Goal: Task Accomplishment & Management: Complete application form

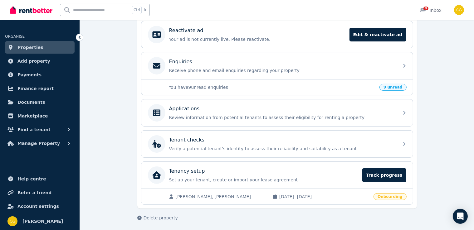
scroll to position [128, 0]
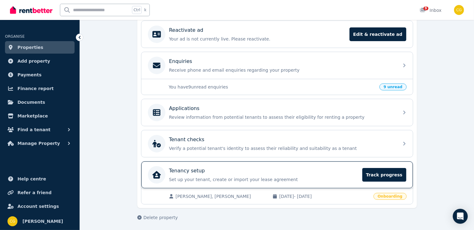
click at [203, 177] on p "Set up your tenant, create or import your lease agreement" at bounding box center [264, 180] width 190 height 6
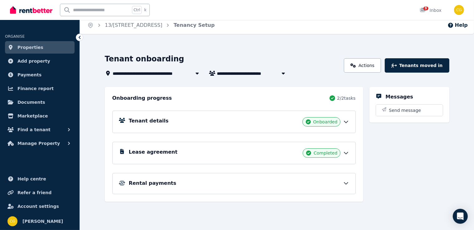
scroll to position [10, 0]
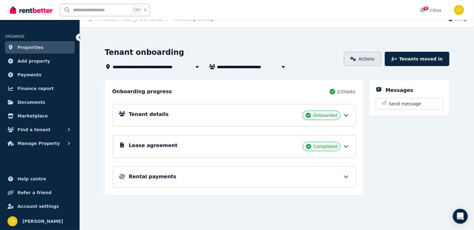
click at [381, 59] on link "Actions" at bounding box center [362, 59] width 37 height 14
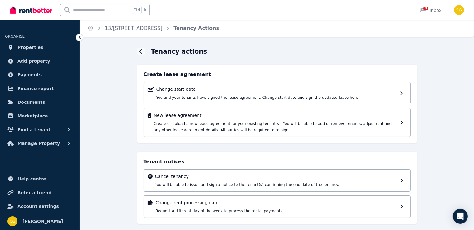
scroll to position [5, 0]
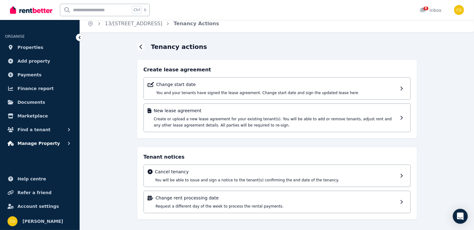
click at [32, 143] on span "Manage Property" at bounding box center [38, 143] width 42 height 7
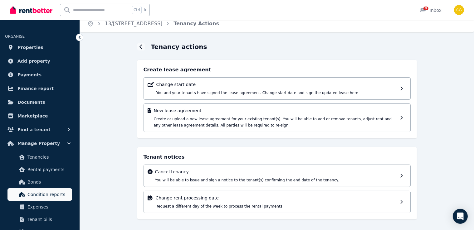
click at [53, 193] on span "Condition reports" at bounding box center [48, 194] width 42 height 7
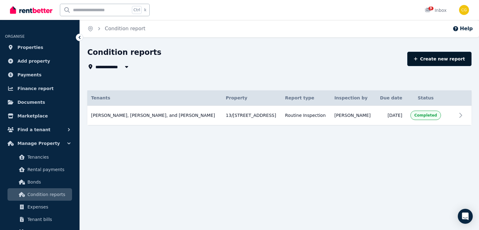
click at [419, 61] on link "Create new report" at bounding box center [440, 59] width 64 height 14
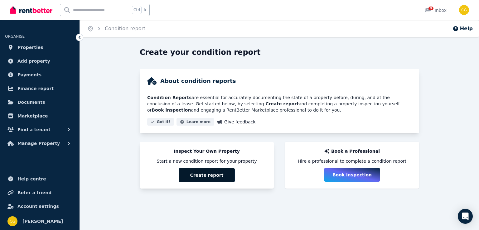
click at [212, 174] on button "Create report" at bounding box center [207, 175] width 56 height 14
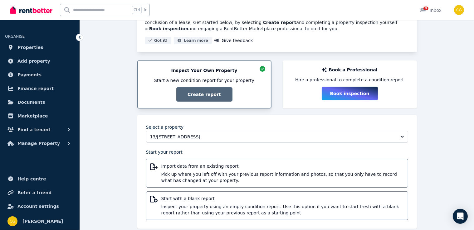
scroll to position [91, 0]
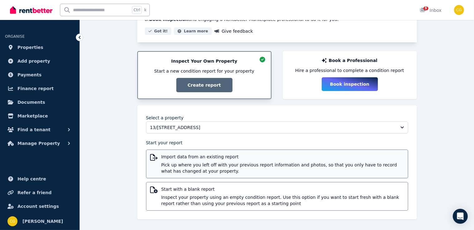
click at [231, 158] on span "Import data from an existing report" at bounding box center [282, 157] width 243 height 6
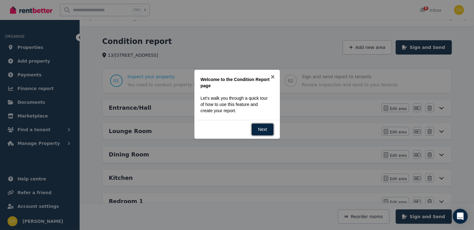
scroll to position [11, 0]
click at [269, 126] on link "Next" at bounding box center [263, 129] width 22 height 12
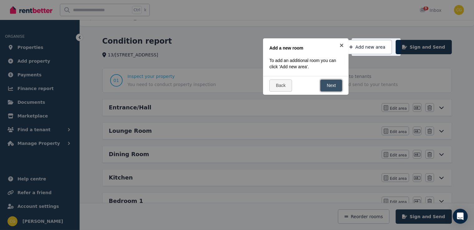
click at [334, 86] on link "Next" at bounding box center [331, 86] width 22 height 12
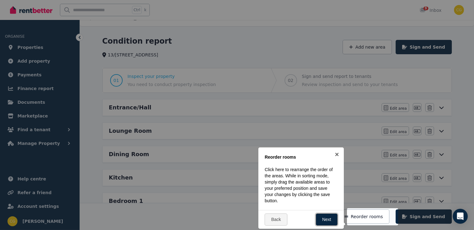
scroll to position [122, 0]
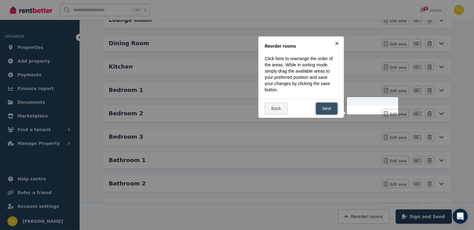
click at [332, 107] on link "Next" at bounding box center [327, 109] width 22 height 12
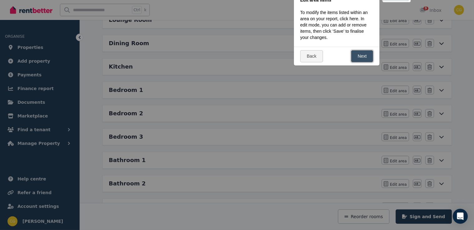
scroll to position [0, 0]
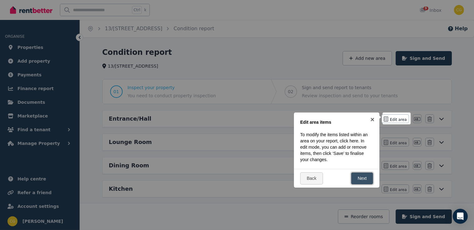
click at [364, 178] on link "Next" at bounding box center [362, 179] width 22 height 12
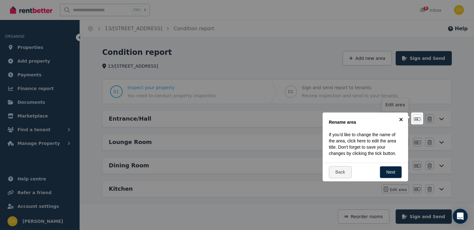
click at [400, 117] on link "×" at bounding box center [401, 120] width 14 height 14
click at [400, 117] on span "Edit area" at bounding box center [398, 119] width 17 height 5
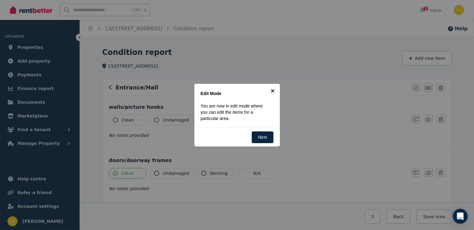
click at [274, 89] on link "×" at bounding box center [273, 91] width 14 height 14
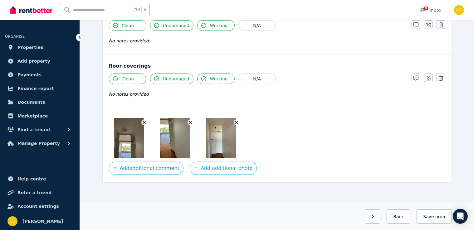
scroll to position [415, 0]
click at [121, 143] on img at bounding box center [129, 138] width 30 height 40
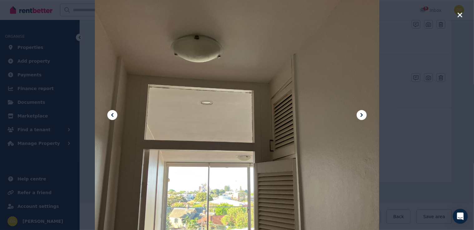
click at [362, 118] on icon at bounding box center [361, 114] width 7 height 7
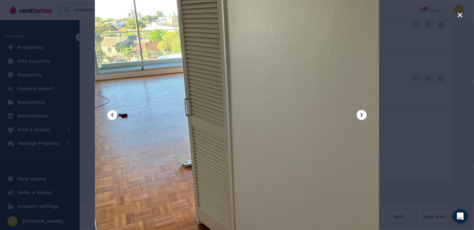
click at [362, 118] on icon at bounding box center [361, 114] width 7 height 7
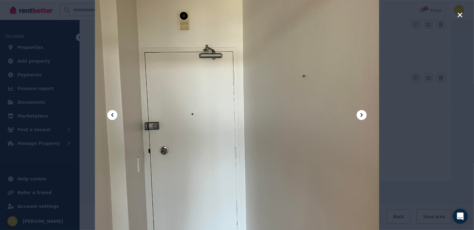
click at [362, 118] on icon at bounding box center [361, 114] width 7 height 7
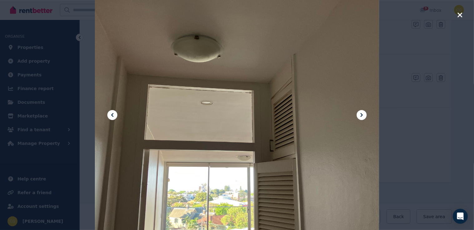
click at [362, 118] on icon at bounding box center [361, 114] width 7 height 7
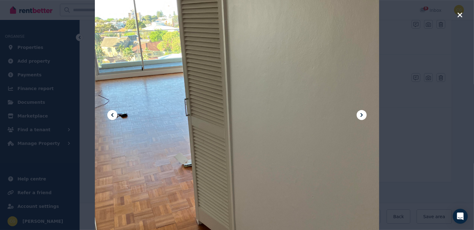
click at [458, 17] on icon "button" at bounding box center [459, 14] width 5 height 5
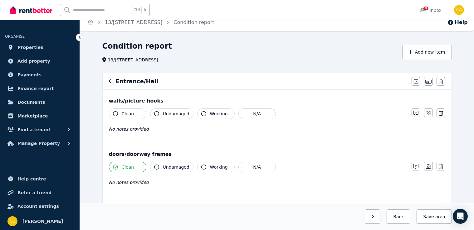
scroll to position [0, 0]
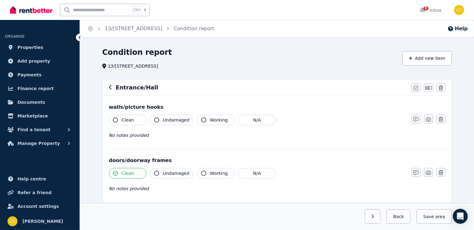
click at [110, 89] on icon "button" at bounding box center [110, 87] width 3 height 5
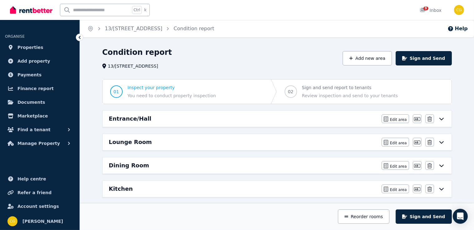
click at [133, 138] on h6 "Lounge Room" at bounding box center [130, 142] width 43 height 9
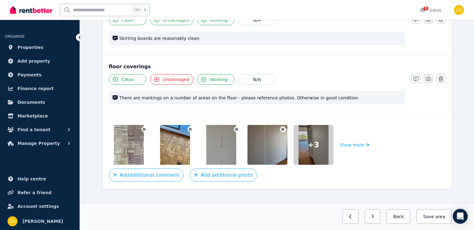
scroll to position [440, 0]
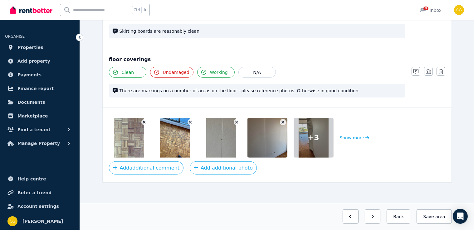
click at [118, 144] on img at bounding box center [129, 138] width 30 height 40
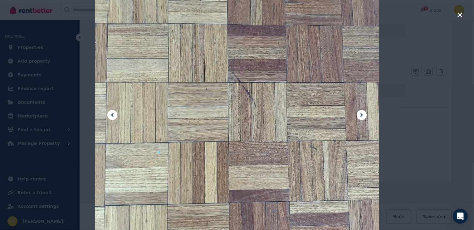
click at [361, 118] on icon at bounding box center [361, 114] width 7 height 7
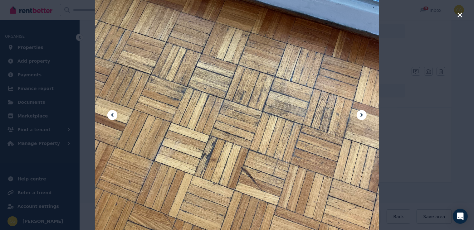
click at [361, 118] on icon at bounding box center [361, 114] width 7 height 7
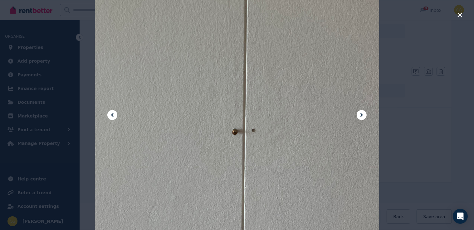
click at [361, 118] on icon at bounding box center [361, 114] width 7 height 7
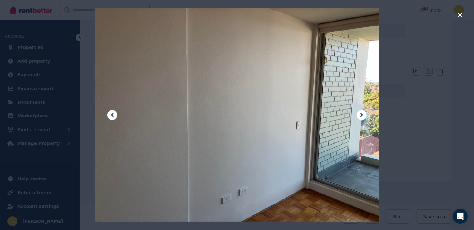
click at [361, 118] on icon at bounding box center [361, 114] width 7 height 7
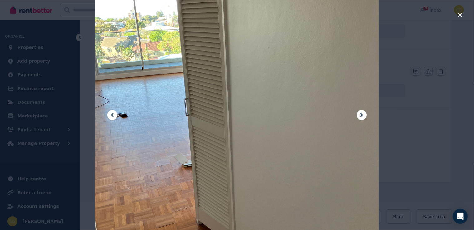
click at [361, 118] on icon at bounding box center [361, 114] width 7 height 7
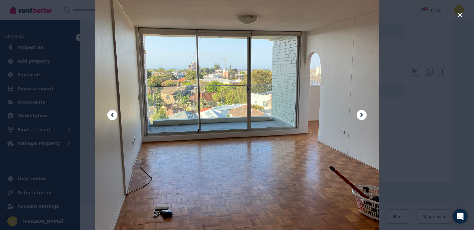
click at [361, 118] on icon at bounding box center [361, 114] width 7 height 7
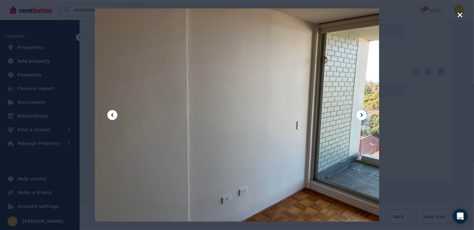
click at [361, 118] on icon at bounding box center [361, 114] width 7 height 7
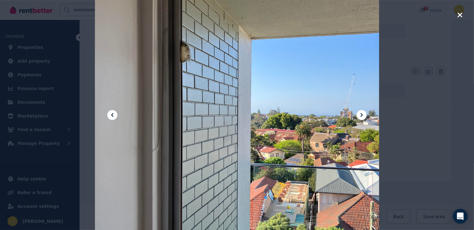
click at [361, 118] on icon at bounding box center [361, 114] width 7 height 7
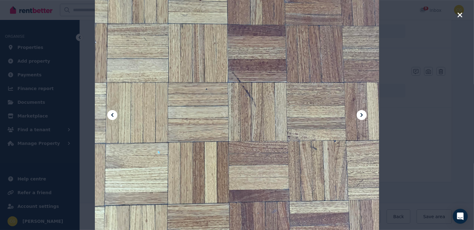
click at [461, 18] on icon "button" at bounding box center [460, 14] width 6 height 7
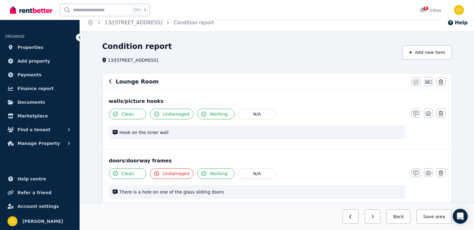
scroll to position [0, 0]
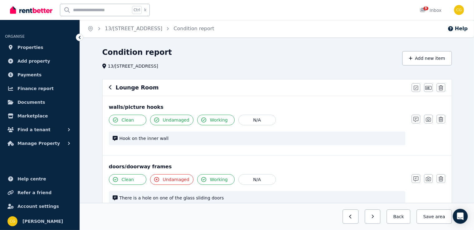
click at [111, 88] on icon "button" at bounding box center [110, 87] width 3 height 5
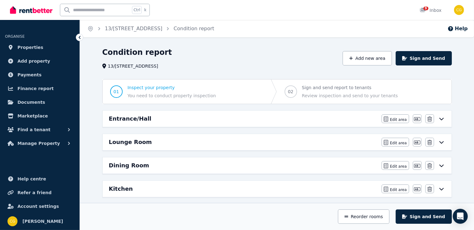
click at [142, 165] on h6 "Dining Room" at bounding box center [129, 165] width 40 height 9
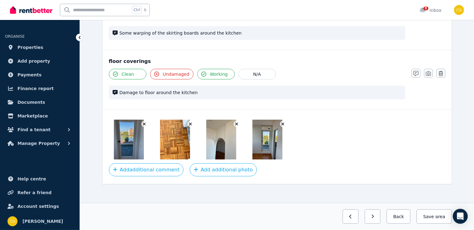
scroll to position [428, 0]
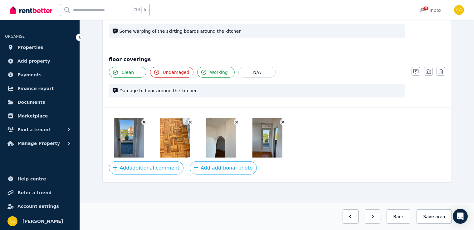
click at [126, 143] on img at bounding box center [129, 138] width 30 height 40
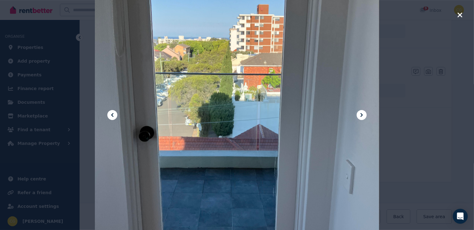
click at [365, 114] on icon at bounding box center [361, 114] width 7 height 7
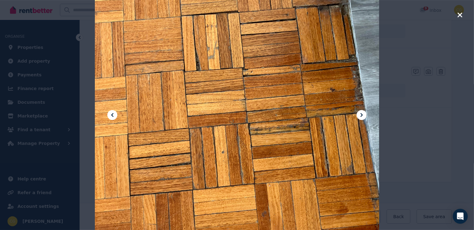
click at [365, 114] on icon at bounding box center [361, 114] width 7 height 7
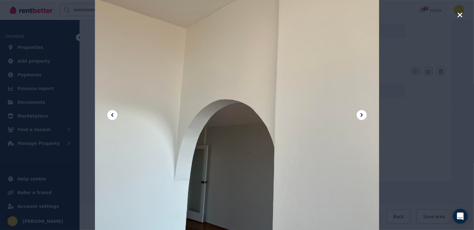
click at [365, 114] on icon at bounding box center [361, 114] width 7 height 7
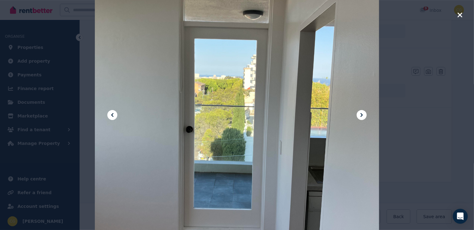
click at [365, 114] on icon at bounding box center [361, 114] width 7 height 7
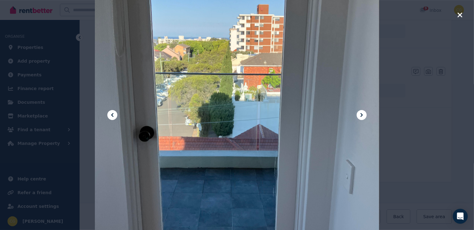
click at [365, 114] on icon at bounding box center [361, 114] width 7 height 7
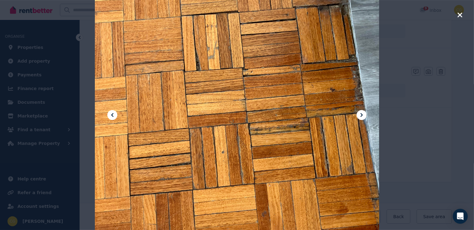
click at [365, 114] on icon at bounding box center [361, 114] width 7 height 7
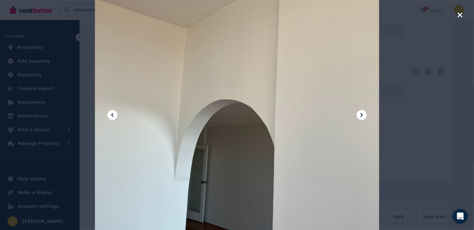
click at [111, 115] on icon at bounding box center [112, 115] width 2 height 4
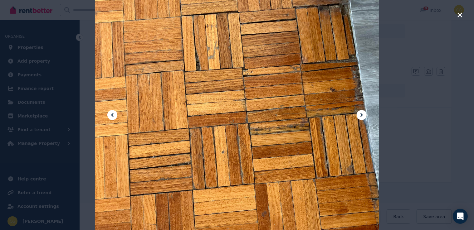
click at [458, 13] on icon "button" at bounding box center [460, 14] width 6 height 7
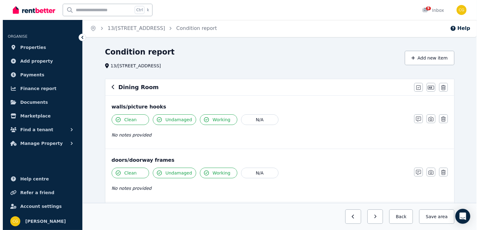
scroll to position [0, 0]
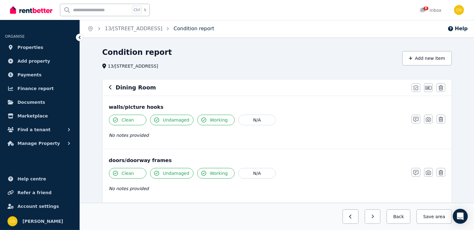
click at [214, 30] on link "Condition report" at bounding box center [194, 29] width 41 height 6
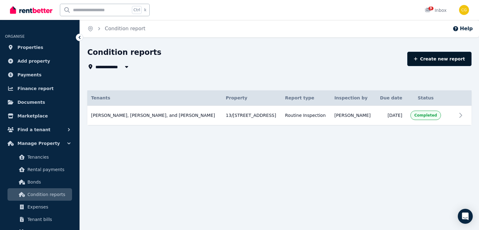
click at [446, 64] on link "Create new report" at bounding box center [440, 59] width 64 height 14
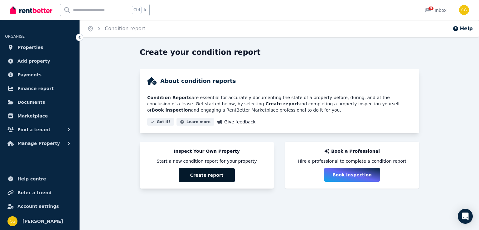
click at [213, 175] on button "Create report" at bounding box center [207, 175] width 56 height 14
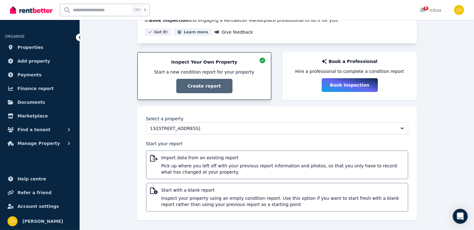
scroll to position [91, 0]
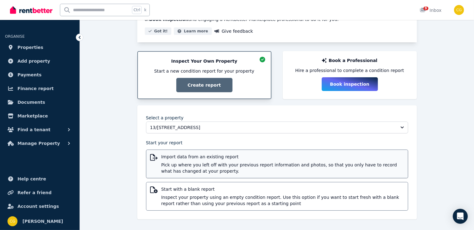
click at [200, 165] on span "Pick up where you left off with your previous report information and photos, so…" at bounding box center [282, 168] width 243 height 12
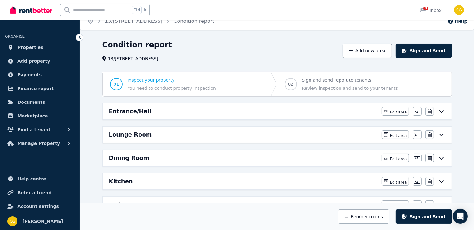
scroll to position [7, 0]
click at [444, 113] on icon at bounding box center [441, 111] width 7 height 5
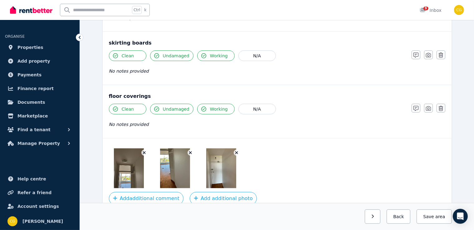
scroll to position [384, 0]
click at [223, 193] on button "Add additional photo" at bounding box center [223, 198] width 67 height 13
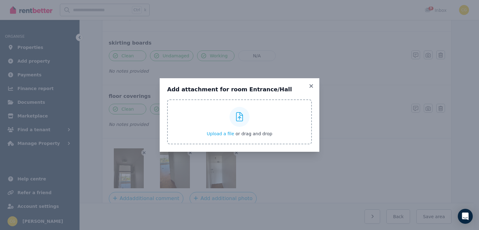
click at [224, 135] on span "Upload a file" at bounding box center [220, 133] width 27 height 5
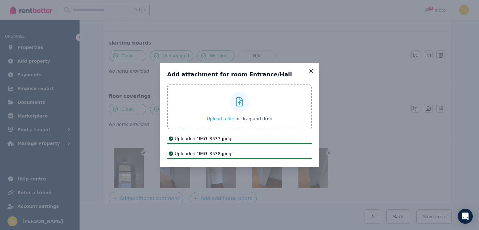
click at [312, 71] on icon at bounding box center [311, 71] width 6 height 6
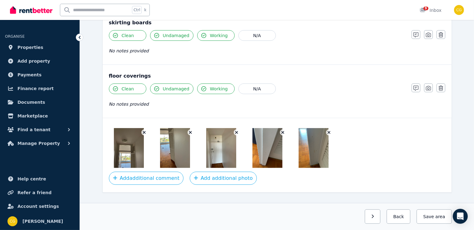
scroll to position [415, 0]
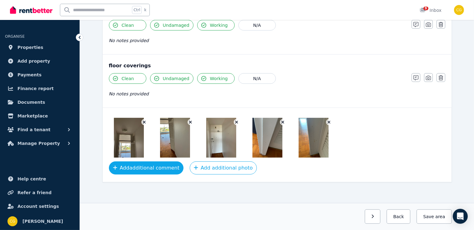
click at [142, 164] on button "Add additional comment" at bounding box center [146, 168] width 75 height 13
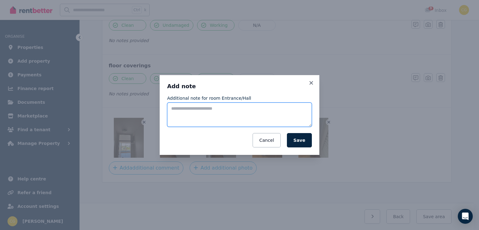
click at [228, 109] on textarea "Additional note for room Entrance/Hall" at bounding box center [239, 115] width 145 height 24
type textarea "**********"
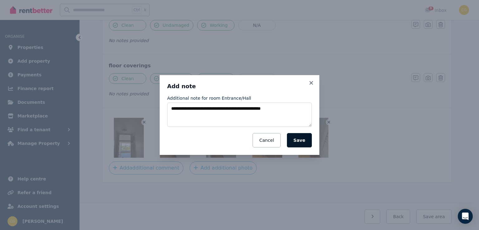
click at [291, 139] on button "Save" at bounding box center [299, 140] width 25 height 14
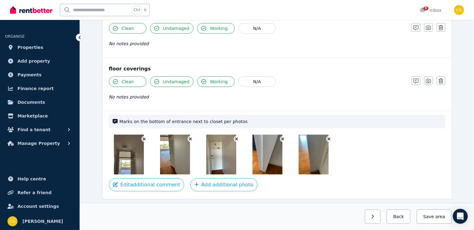
scroll to position [408, 0]
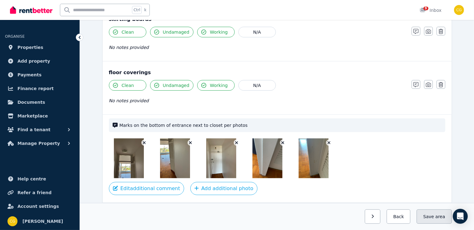
click at [431, 219] on button "Save area" at bounding box center [434, 217] width 35 height 14
click at [371, 216] on button "button" at bounding box center [367, 217] width 16 height 14
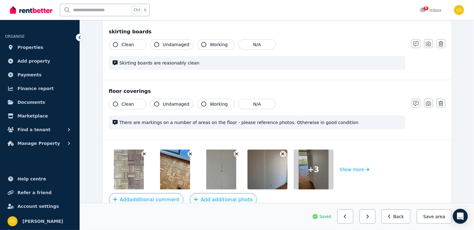
scroll to position [433, 0]
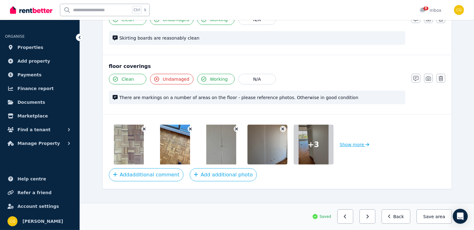
click at [359, 145] on button "Show more" at bounding box center [355, 145] width 30 height 40
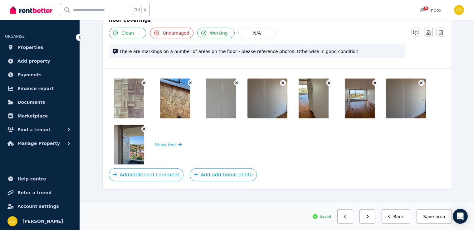
scroll to position [484, 0]
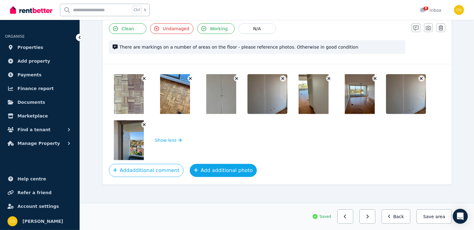
click at [231, 173] on button "Add additional photo" at bounding box center [223, 170] width 67 height 13
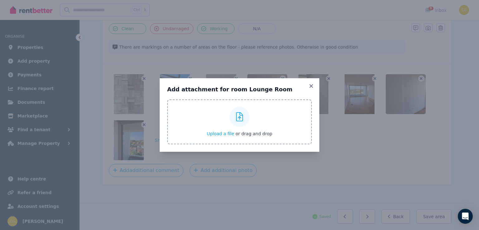
click at [225, 136] on span "Upload a file" at bounding box center [220, 133] width 27 height 5
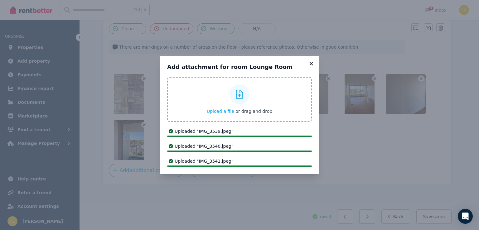
click at [312, 63] on icon at bounding box center [311, 63] width 3 height 3
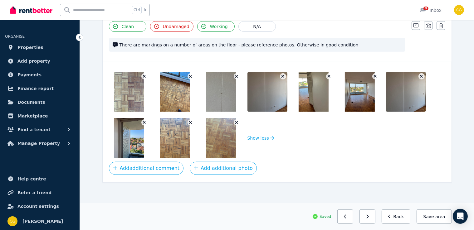
scroll to position [486, 0]
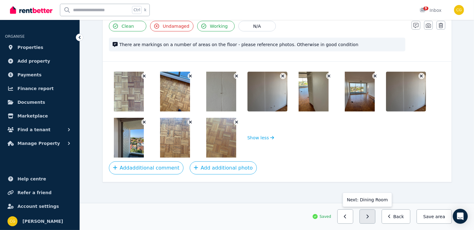
click at [375, 214] on button "button" at bounding box center [367, 217] width 16 height 14
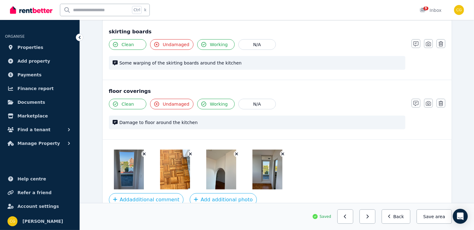
scroll to position [393, 0]
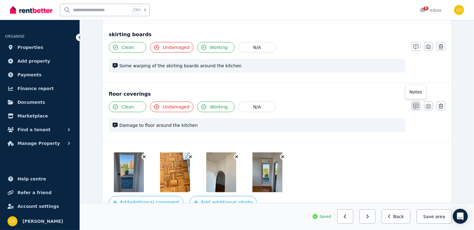
click at [418, 105] on icon "button" at bounding box center [415, 106] width 5 height 5
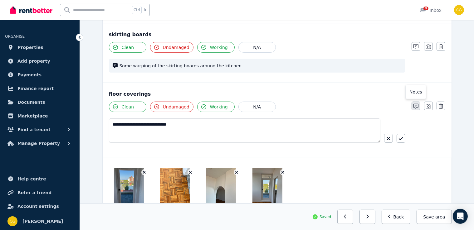
scroll to position [408, 0]
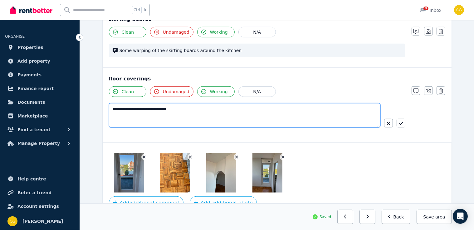
click at [263, 108] on textarea "**********" at bounding box center [244, 115] width 271 height 24
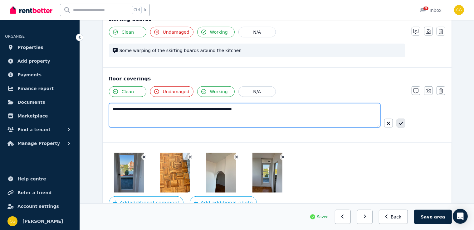
type textarea "**********"
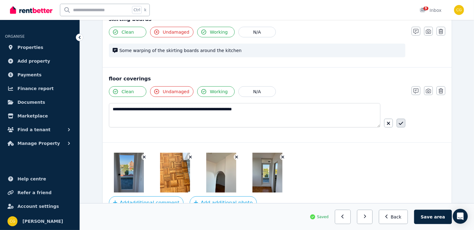
click at [402, 122] on icon "button" at bounding box center [401, 123] width 4 height 3
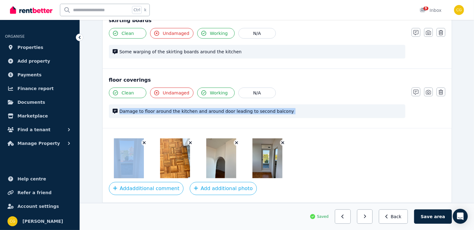
scroll to position [408, 0]
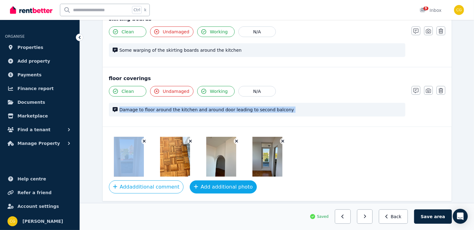
click at [200, 186] on button "Add additional photo" at bounding box center [223, 187] width 67 height 13
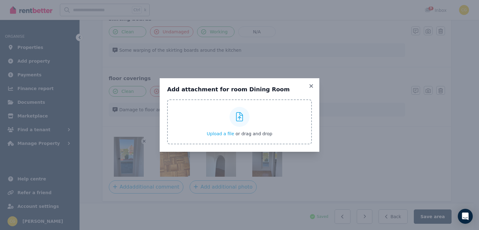
click at [213, 134] on span "Upload a file" at bounding box center [220, 133] width 27 height 5
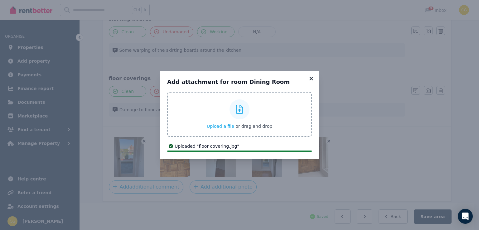
click at [310, 80] on icon at bounding box center [311, 78] width 3 height 3
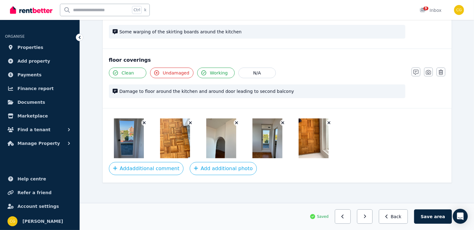
scroll to position [428, 0]
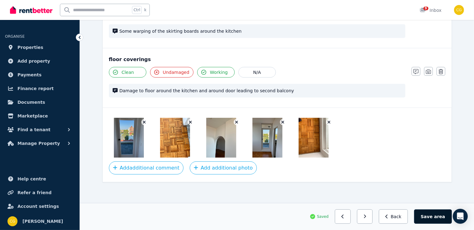
click at [427, 215] on button "Save area" at bounding box center [432, 217] width 37 height 14
click at [372, 213] on button "button" at bounding box center [367, 217] width 16 height 14
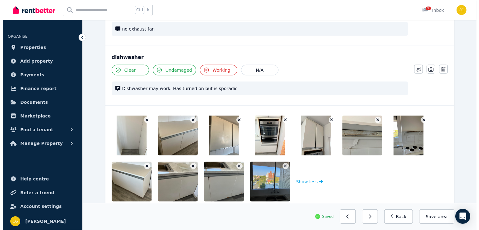
scroll to position [816, 0]
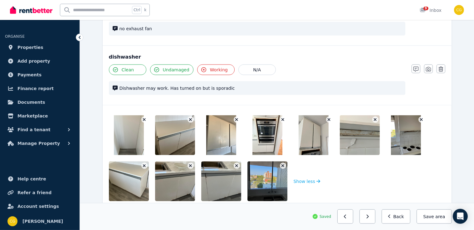
click at [188, 117] on button "button" at bounding box center [191, 120] width 6 height 6
click at [187, 115] on img at bounding box center [181, 135] width 53 height 40
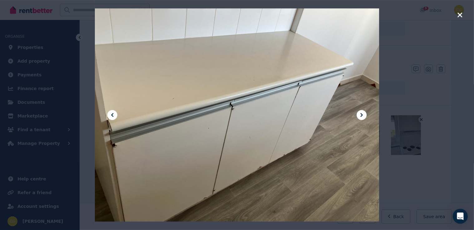
click at [458, 13] on icon "button" at bounding box center [459, 14] width 5 height 5
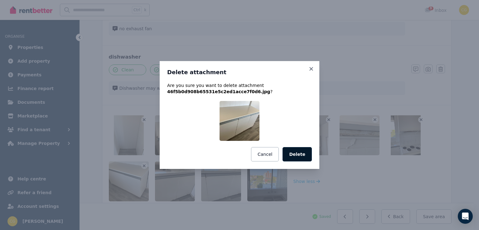
click at [299, 158] on button "Delete" at bounding box center [297, 154] width 29 height 14
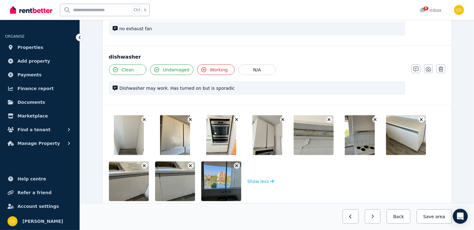
click at [190, 119] on icon "button" at bounding box center [190, 120] width 3 height 3
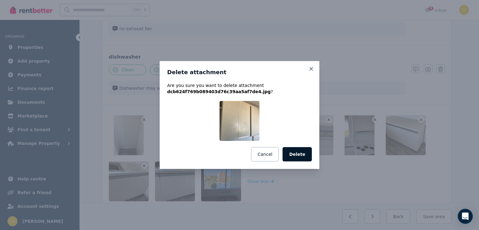
click at [298, 158] on button "Delete" at bounding box center [297, 154] width 29 height 14
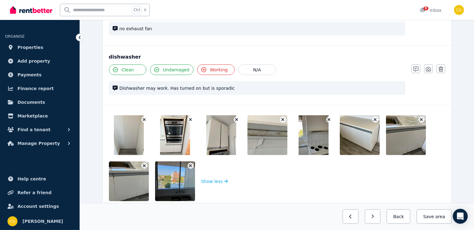
click at [191, 119] on icon "button" at bounding box center [190, 120] width 3 height 4
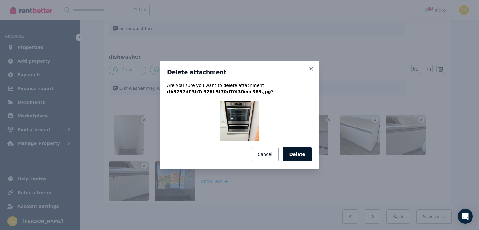
click at [298, 152] on button "Delete" at bounding box center [297, 154] width 29 height 14
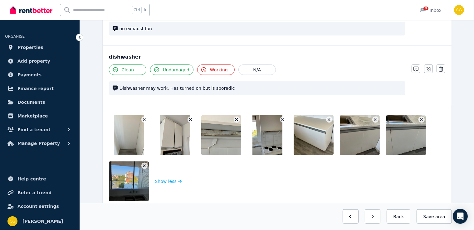
click at [190, 117] on button "button" at bounding box center [191, 120] width 6 height 6
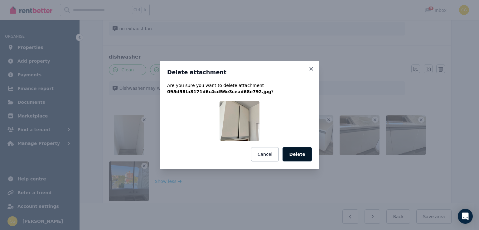
click at [301, 157] on button "Delete" at bounding box center [297, 154] width 29 height 14
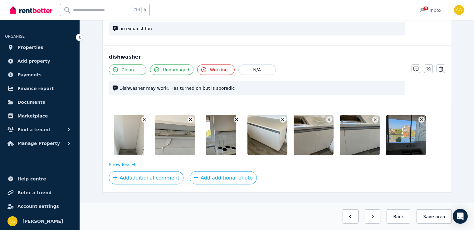
click at [191, 118] on icon "button" at bounding box center [190, 120] width 3 height 4
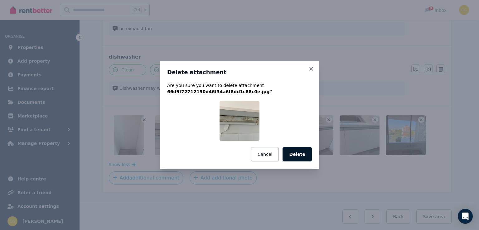
click at [307, 157] on button "Delete" at bounding box center [297, 154] width 29 height 14
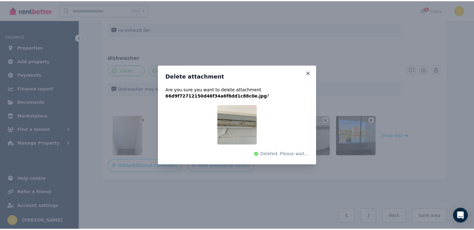
scroll to position [812, 0]
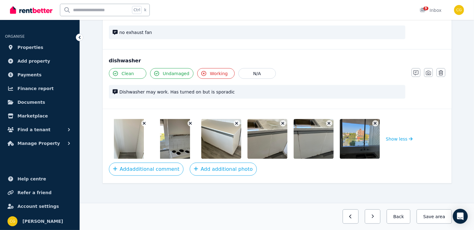
click at [188, 120] on button "button" at bounding box center [191, 123] width 6 height 6
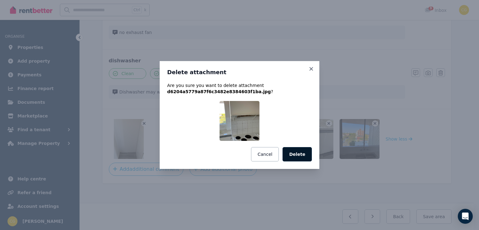
click at [308, 157] on button "Delete" at bounding box center [297, 154] width 29 height 14
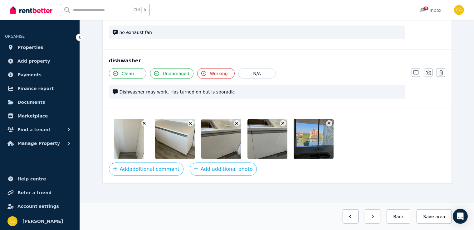
click at [188, 120] on button "button" at bounding box center [191, 123] width 6 height 6
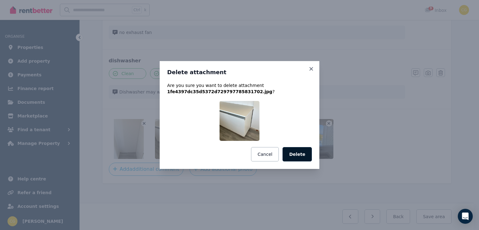
click at [304, 159] on button "Delete" at bounding box center [297, 154] width 29 height 14
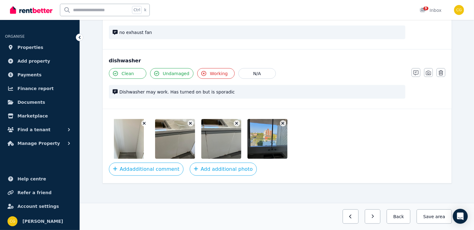
click at [188, 120] on button "button" at bounding box center [191, 123] width 6 height 6
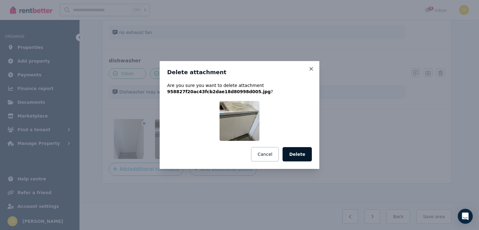
click at [291, 156] on button "Delete" at bounding box center [297, 154] width 29 height 14
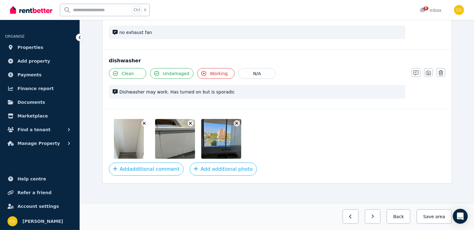
click at [188, 120] on button "button" at bounding box center [191, 123] width 6 height 6
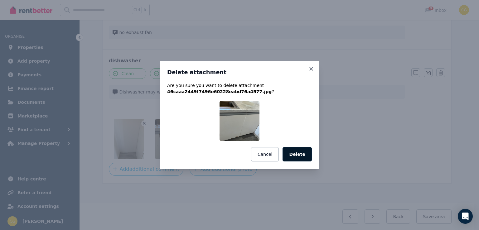
click at [304, 154] on button "Delete" at bounding box center [297, 154] width 29 height 14
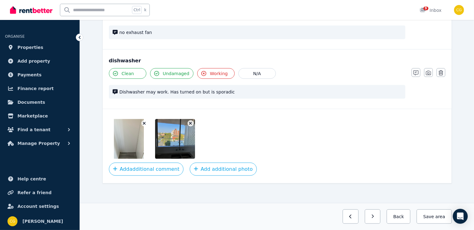
click at [191, 122] on icon "button" at bounding box center [190, 123] width 3 height 3
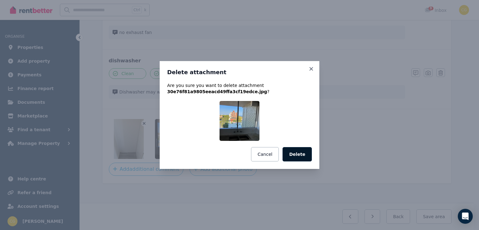
click at [304, 153] on button "Delete" at bounding box center [297, 154] width 29 height 14
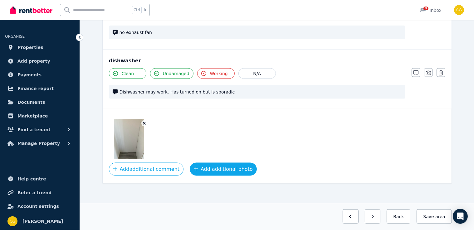
click at [194, 164] on button "Add additional photo" at bounding box center [223, 169] width 67 height 13
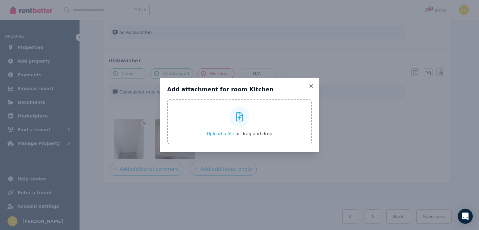
click at [220, 136] on span "Upload a file" at bounding box center [220, 133] width 27 height 5
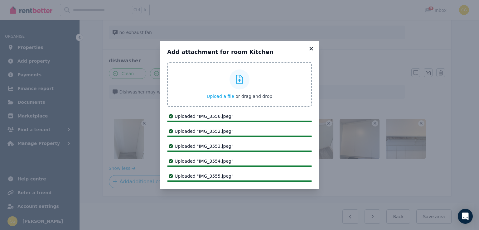
click at [311, 51] on icon at bounding box center [311, 49] width 6 height 6
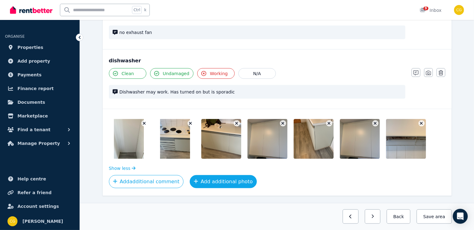
click at [202, 180] on button "Add additional photo" at bounding box center [223, 181] width 67 height 13
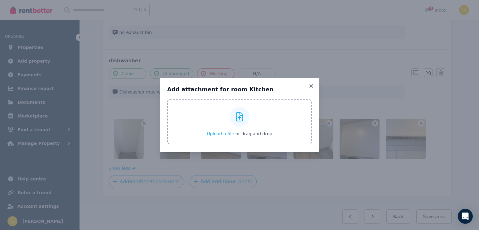
drag, startPoint x: 222, startPoint y: 136, endPoint x: 213, endPoint y: 159, distance: 24.0
click at [213, 159] on div "Add attachment for room Kitchen Upload a file or drag and drop" at bounding box center [239, 115] width 479 height 230
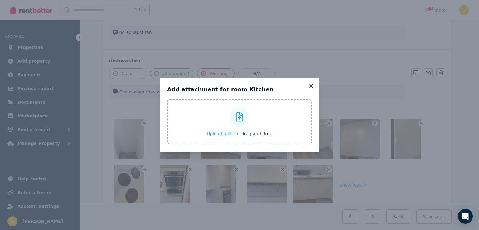
click at [311, 86] on icon at bounding box center [311, 85] width 3 height 3
click at [311, 86] on icon at bounding box center [311, 86] width 6 height 6
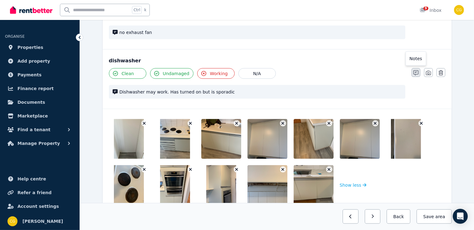
click at [417, 71] on icon "button" at bounding box center [415, 73] width 5 height 5
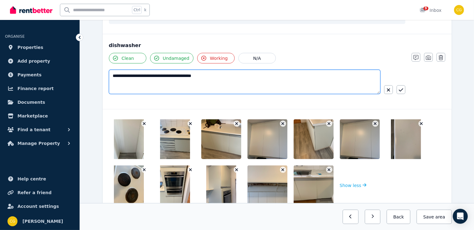
drag, startPoint x: 226, startPoint y: 75, endPoint x: 100, endPoint y: 78, distance: 126.7
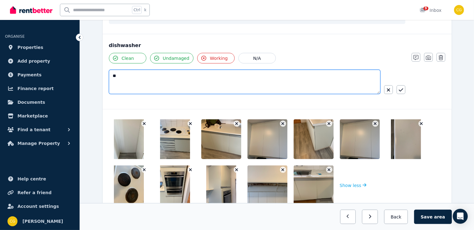
type textarea "*"
type textarea "**********"
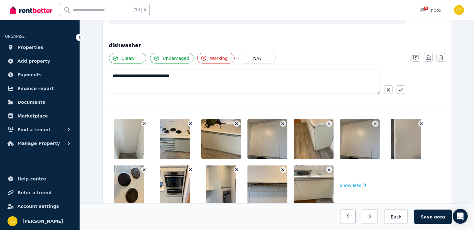
click at [215, 58] on span "Working" at bounding box center [219, 58] width 18 height 6
click at [215, 59] on button "Working" at bounding box center [215, 58] width 37 height 11
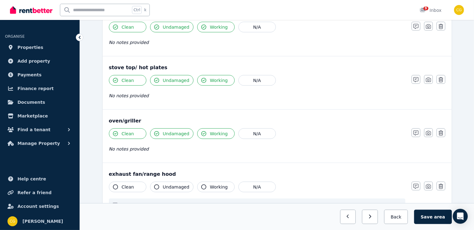
scroll to position [636, 0]
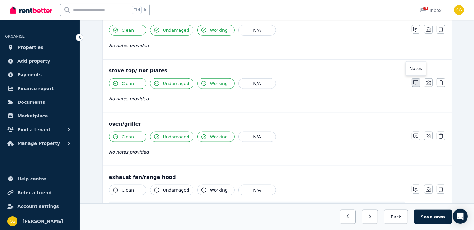
click at [414, 81] on icon "button" at bounding box center [415, 83] width 5 height 5
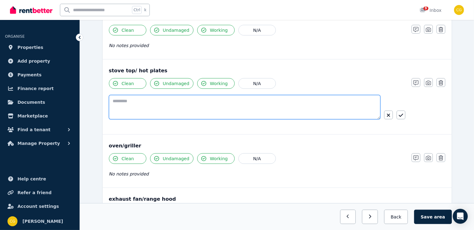
click at [280, 110] on textarea at bounding box center [244, 107] width 271 height 24
type textarea "**********"
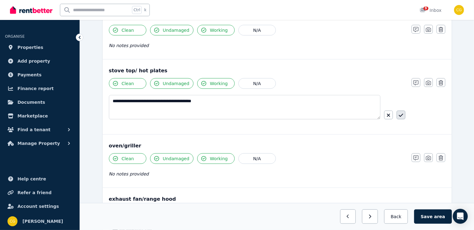
click at [402, 113] on icon "button" at bounding box center [401, 115] width 4 height 5
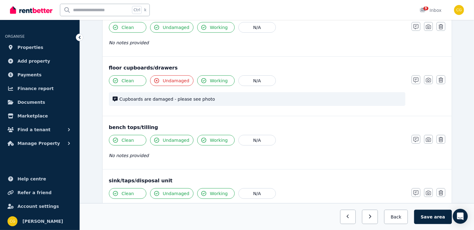
scroll to position [472, 0]
click at [168, 79] on span "Undamaged" at bounding box center [176, 81] width 27 height 6
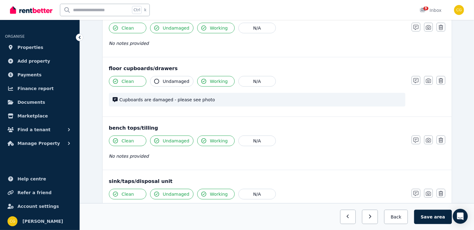
click at [168, 79] on span "Undamaged" at bounding box center [176, 81] width 27 height 6
click at [416, 79] on icon "button" at bounding box center [415, 80] width 5 height 5
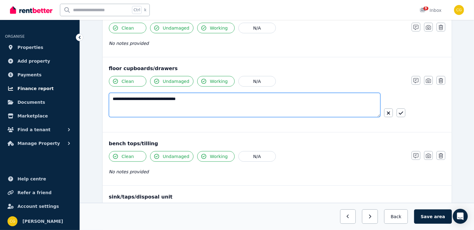
drag, startPoint x: 232, startPoint y: 93, endPoint x: 64, endPoint y: 89, distance: 168.2
type textarea "**********"
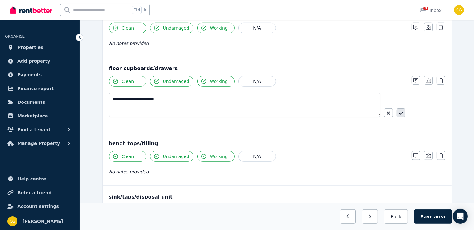
click at [400, 111] on icon "button" at bounding box center [401, 113] width 4 height 5
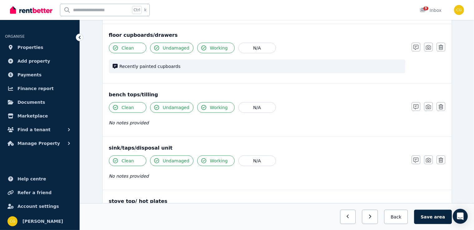
scroll to position [498, 0]
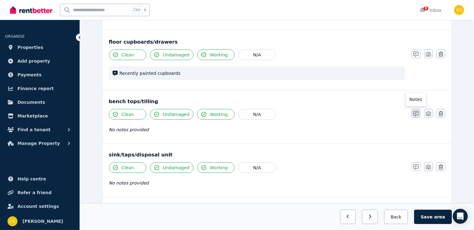
click at [418, 112] on icon "button" at bounding box center [415, 113] width 5 height 5
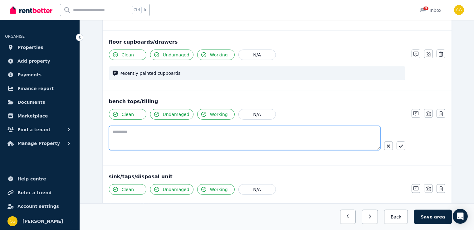
click at [249, 144] on textarea at bounding box center [244, 138] width 271 height 24
type textarea "*"
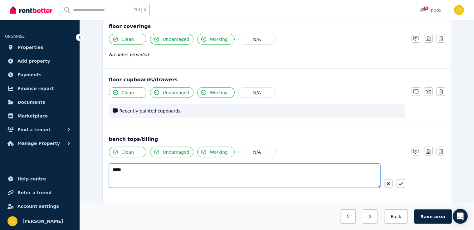
scroll to position [471, 0]
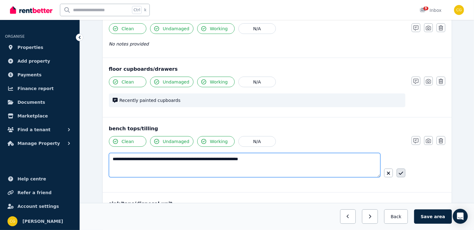
type textarea "**********"
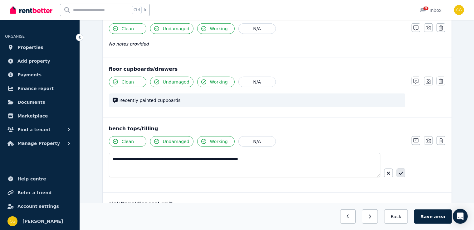
click at [400, 171] on icon "button" at bounding box center [401, 173] width 4 height 5
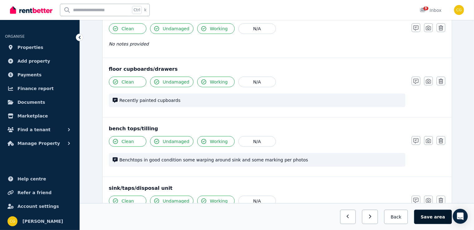
click at [431, 220] on button "Save area" at bounding box center [432, 217] width 37 height 14
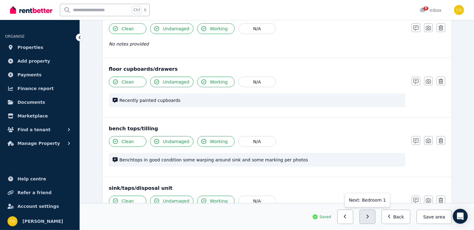
click at [374, 223] on button "button" at bounding box center [367, 217] width 16 height 14
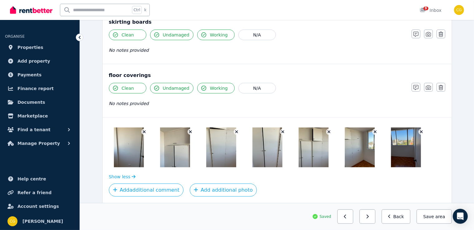
click at [144, 130] on icon "button" at bounding box center [144, 132] width 3 height 4
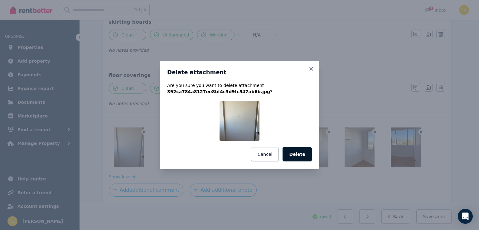
click at [291, 152] on button "Delete" at bounding box center [297, 154] width 29 height 14
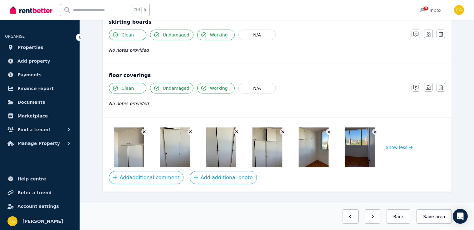
click at [143, 130] on icon "button" at bounding box center [144, 132] width 3 height 4
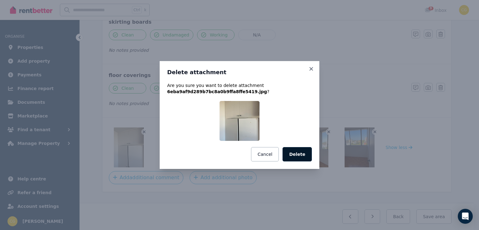
click at [300, 150] on button "Delete" at bounding box center [297, 154] width 29 height 14
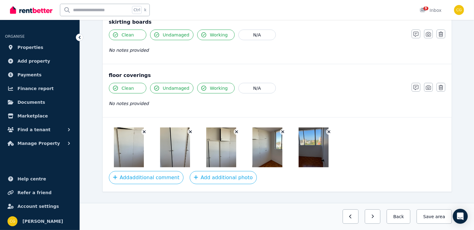
click at [144, 130] on icon "button" at bounding box center [144, 132] width 3 height 4
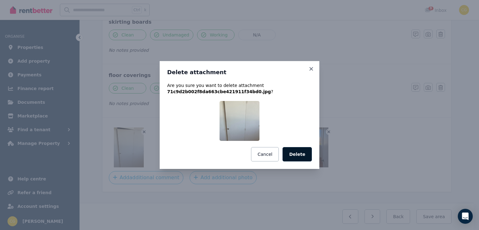
click at [290, 152] on button "Delete" at bounding box center [297, 154] width 29 height 14
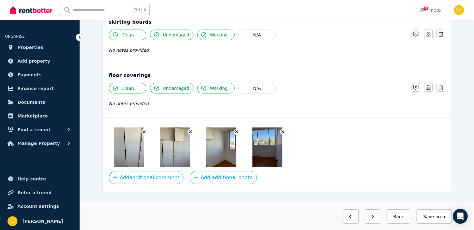
click at [143, 130] on icon "button" at bounding box center [144, 132] width 3 height 4
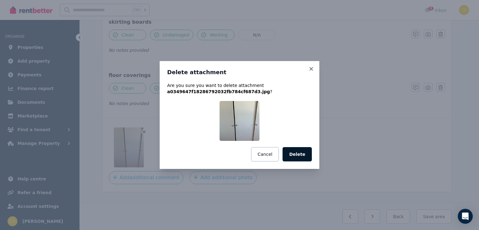
click at [299, 157] on button "Delete" at bounding box center [297, 154] width 29 height 14
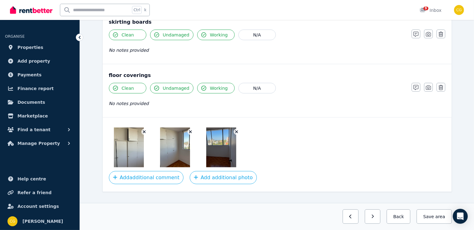
click at [143, 131] on icon "button" at bounding box center [144, 132] width 3 height 4
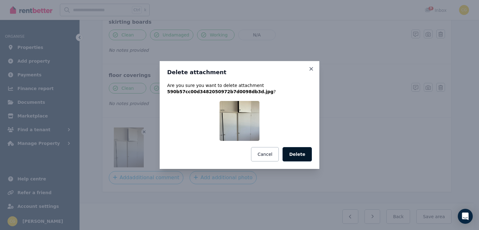
click at [298, 159] on button "Delete" at bounding box center [297, 154] width 29 height 14
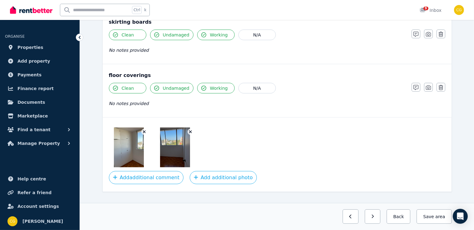
click at [143, 131] on icon "button" at bounding box center [144, 132] width 3 height 4
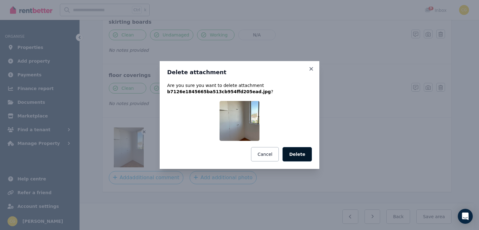
click at [306, 156] on button "Delete" at bounding box center [297, 154] width 29 height 14
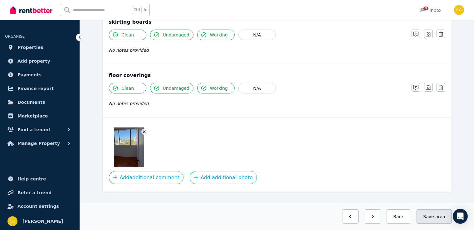
click at [422, 220] on button "Save area" at bounding box center [434, 217] width 35 height 14
click at [373, 222] on button "button" at bounding box center [367, 217] width 16 height 14
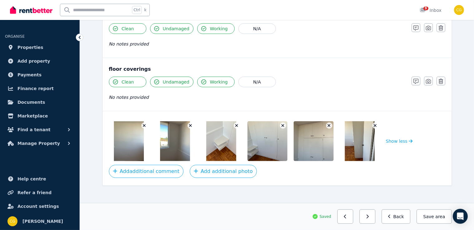
scroll to position [465, 0]
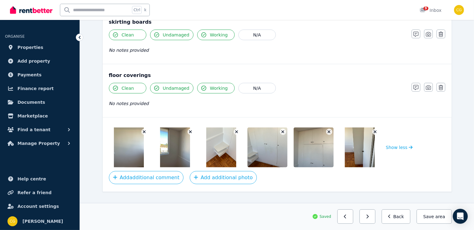
click at [236, 131] on icon "button" at bounding box center [236, 132] width 3 height 3
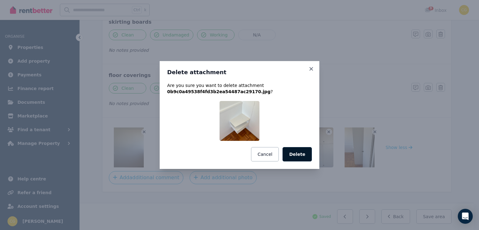
click at [297, 153] on button "Delete" at bounding box center [297, 154] width 29 height 14
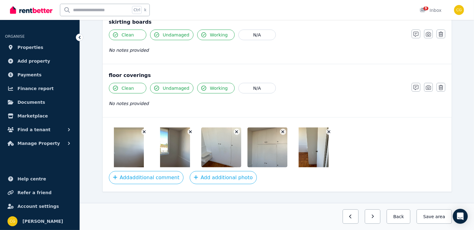
click at [237, 131] on icon "button" at bounding box center [236, 132] width 3 height 3
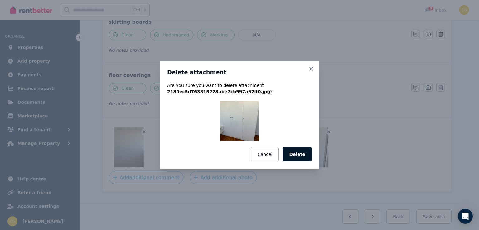
click at [302, 151] on button "Delete" at bounding box center [297, 154] width 29 height 14
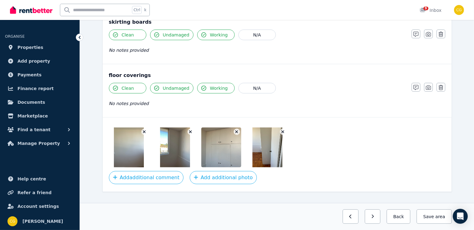
click at [237, 131] on icon "button" at bounding box center [236, 132] width 3 height 3
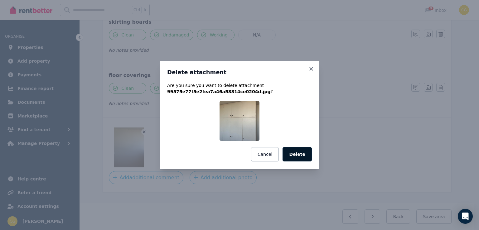
click at [308, 153] on button "Delete" at bounding box center [297, 154] width 29 height 14
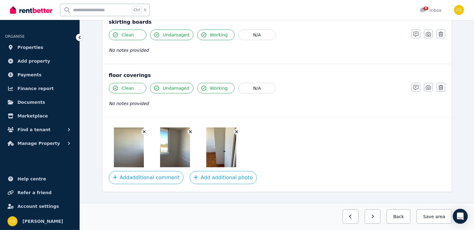
click at [238, 130] on icon "button" at bounding box center [236, 132] width 3 height 4
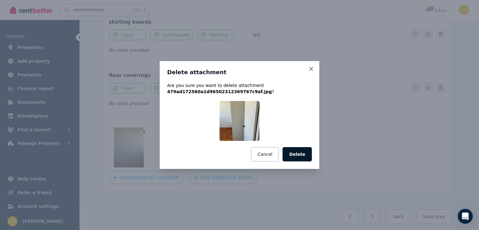
click at [293, 153] on button "Delete" at bounding box center [297, 154] width 29 height 14
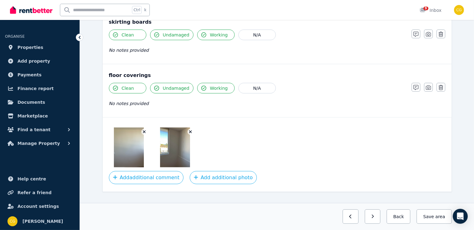
click at [182, 153] on img at bounding box center [175, 148] width 30 height 40
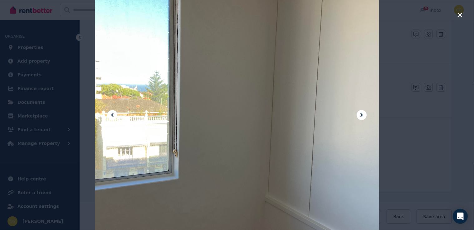
click at [461, 17] on icon "button" at bounding box center [460, 14] width 6 height 7
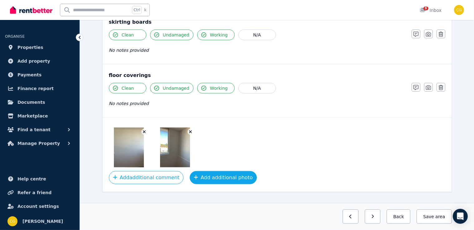
click at [195, 175] on button "Add additional photo" at bounding box center [223, 177] width 67 height 13
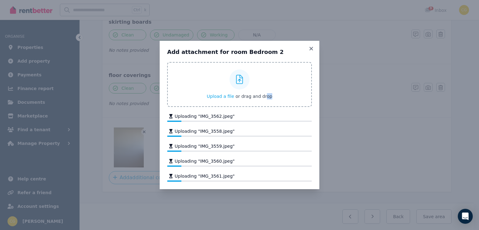
drag, startPoint x: 263, startPoint y: 92, endPoint x: 295, endPoint y: 95, distance: 31.4
click at [295, 95] on label "Upload a file or drag and drop" at bounding box center [239, 84] width 145 height 45
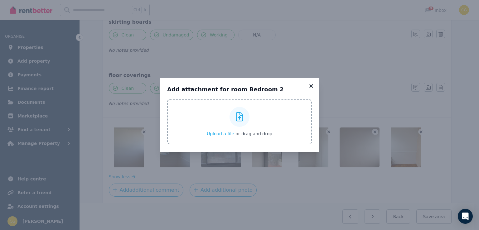
click at [311, 85] on icon at bounding box center [311, 85] width 3 height 3
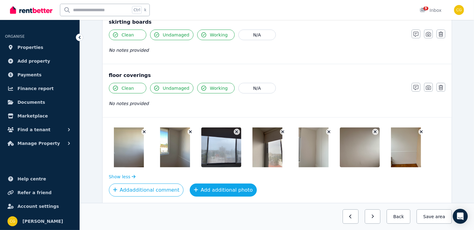
click at [204, 186] on button "Add additional photo" at bounding box center [223, 190] width 67 height 13
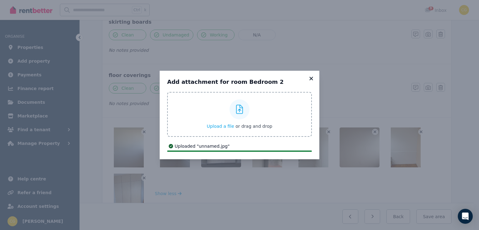
click at [311, 78] on icon at bounding box center [311, 78] width 3 height 3
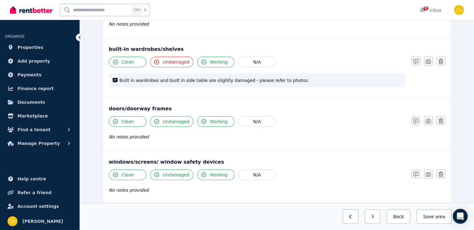
scroll to position [109, 0]
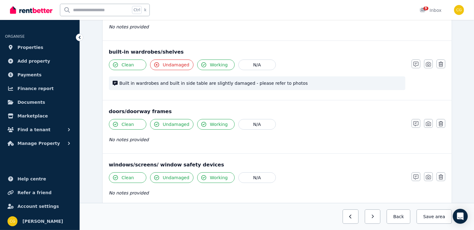
click at [178, 62] on span "Undamaged" at bounding box center [176, 65] width 27 height 6
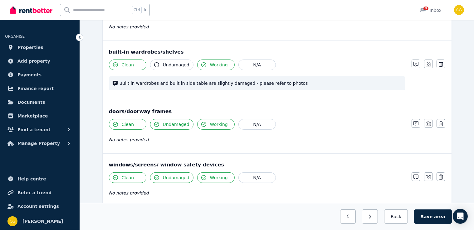
click at [178, 62] on span "Undamaged" at bounding box center [176, 65] width 27 height 6
click at [418, 64] on button "button" at bounding box center [416, 64] width 9 height 9
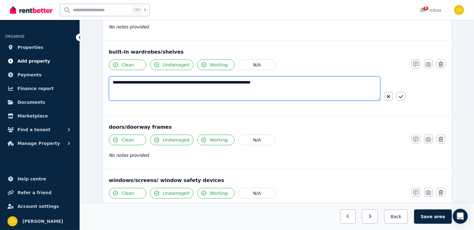
drag, startPoint x: 284, startPoint y: 81, endPoint x: 25, endPoint y: 63, distance: 259.6
click at [25, 63] on div "**********" at bounding box center [237, 6] width 474 height 230
type textarea "**********"
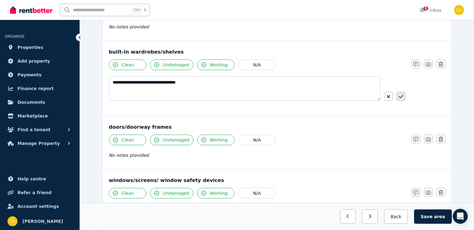
click at [402, 98] on icon "button" at bounding box center [401, 96] width 4 height 5
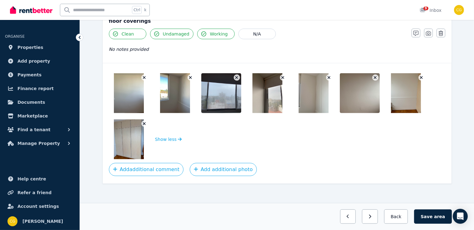
scroll to position [521, 0]
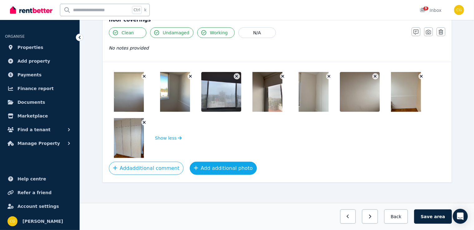
click at [209, 171] on button "Add additional photo" at bounding box center [223, 168] width 67 height 13
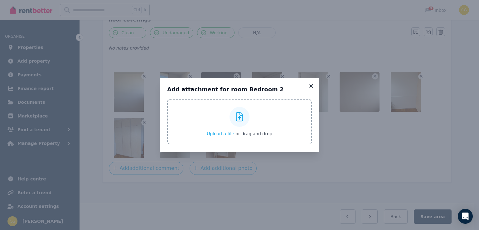
click at [310, 88] on icon at bounding box center [311, 86] width 6 height 6
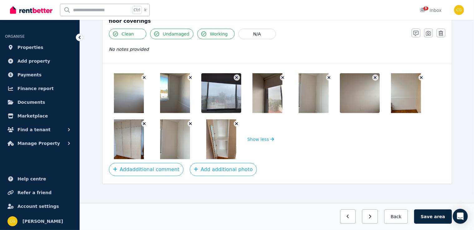
scroll to position [520, 0]
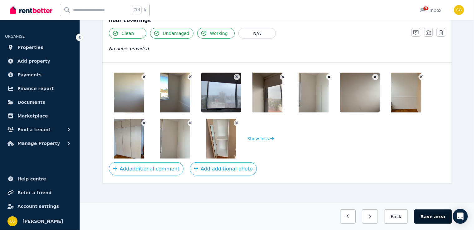
click at [438, 216] on span "area" at bounding box center [439, 217] width 11 height 6
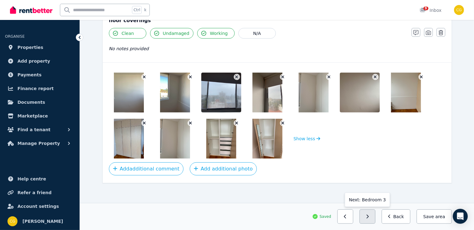
click at [375, 219] on button "button" at bounding box center [367, 217] width 16 height 14
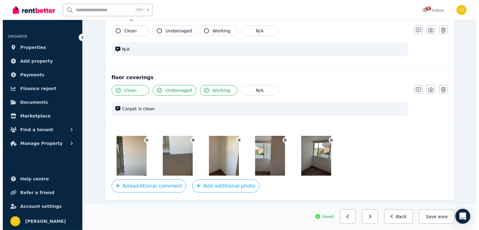
scroll to position [470, 0]
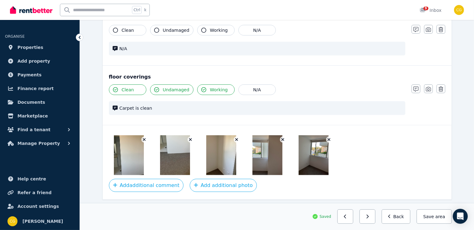
click at [143, 138] on icon "button" at bounding box center [144, 140] width 3 height 4
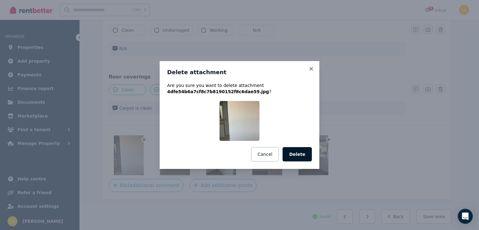
click at [302, 151] on button "Delete" at bounding box center [297, 154] width 29 height 14
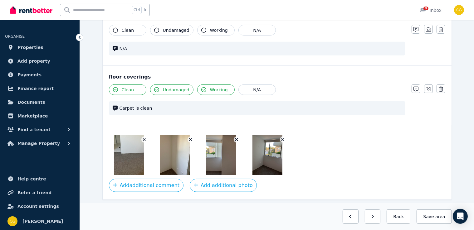
click at [144, 139] on icon "button" at bounding box center [144, 140] width 3 height 4
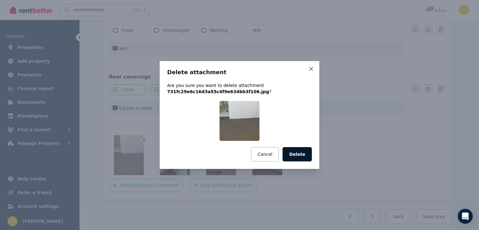
click at [308, 151] on button "Delete" at bounding box center [297, 154] width 29 height 14
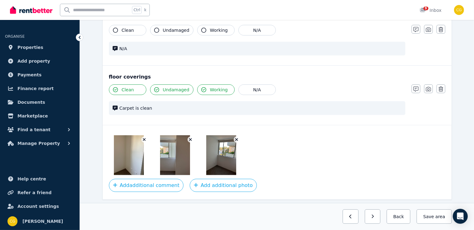
click at [143, 138] on icon "button" at bounding box center [144, 140] width 3 height 4
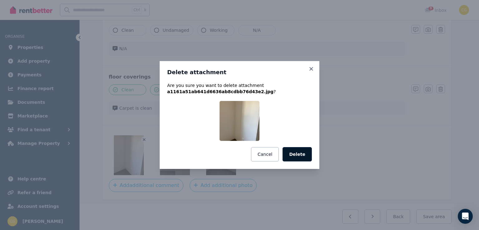
click at [305, 158] on button "Delete" at bounding box center [297, 154] width 29 height 14
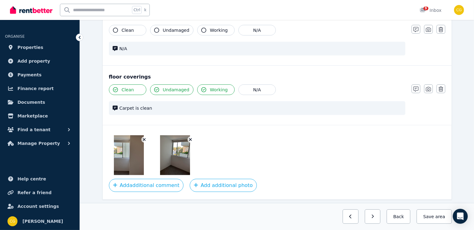
click at [144, 139] on icon "button" at bounding box center [144, 140] width 3 height 3
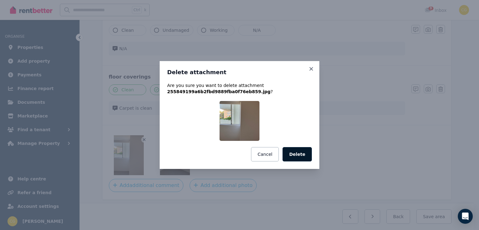
click at [300, 154] on button "Delete" at bounding box center [297, 154] width 29 height 14
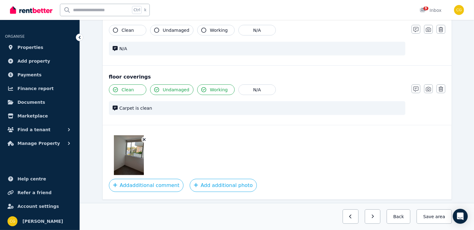
click at [146, 138] on button "button" at bounding box center [144, 140] width 6 height 6
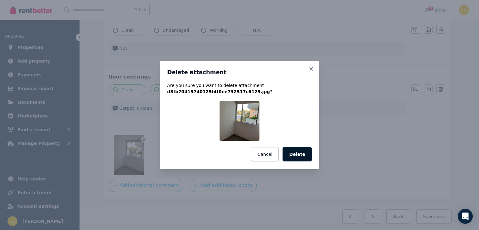
click at [298, 154] on button "Delete" at bounding box center [297, 154] width 29 height 14
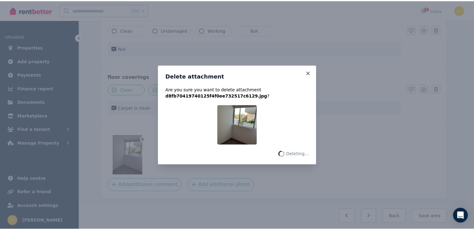
scroll to position [441, 0]
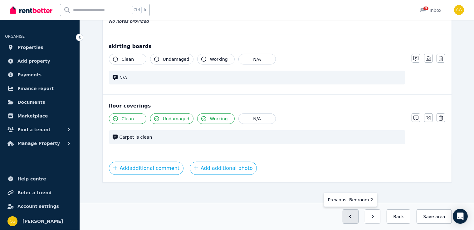
click at [359, 216] on button "button" at bounding box center [351, 217] width 16 height 14
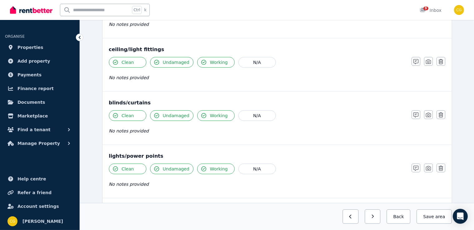
scroll to position [276, 0]
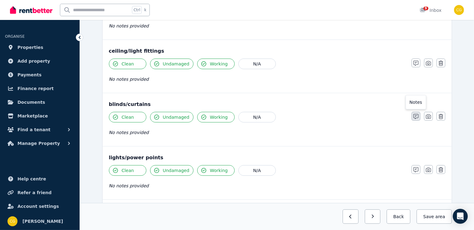
click at [417, 114] on icon "button" at bounding box center [415, 116] width 5 height 5
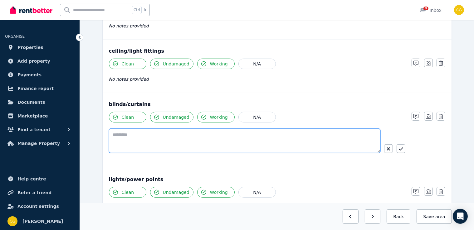
click at [271, 139] on textarea at bounding box center [244, 141] width 271 height 24
type textarea "**********"
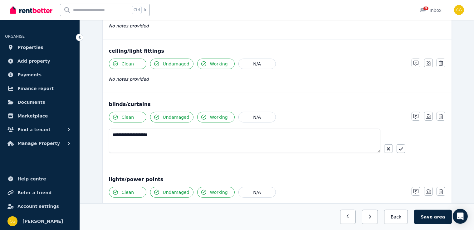
click at [171, 115] on span "Undamaged" at bounding box center [176, 117] width 27 height 6
click at [404, 148] on button "button" at bounding box center [401, 148] width 9 height 9
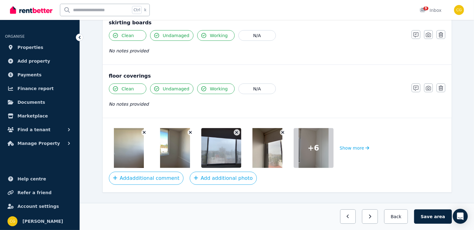
scroll to position [474, 0]
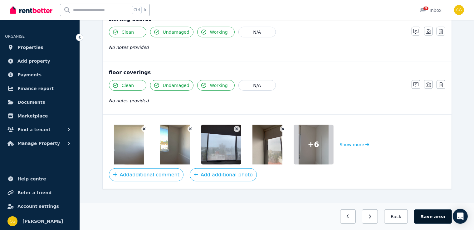
click at [426, 214] on button "Save area" at bounding box center [432, 217] width 37 height 14
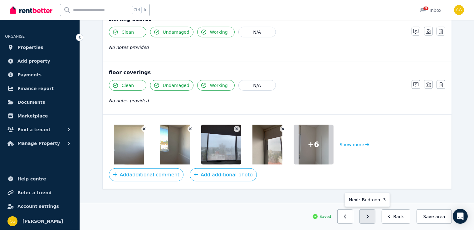
click at [375, 214] on button "button" at bounding box center [367, 217] width 16 height 14
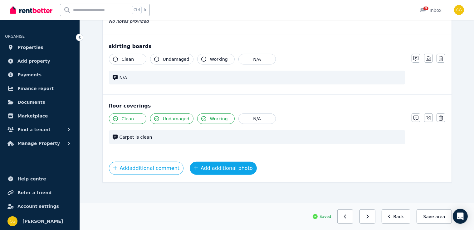
click at [226, 165] on button "Add additional photo" at bounding box center [223, 168] width 67 height 13
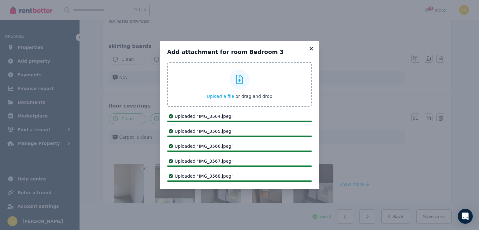
click at [313, 46] on icon at bounding box center [311, 49] width 6 height 6
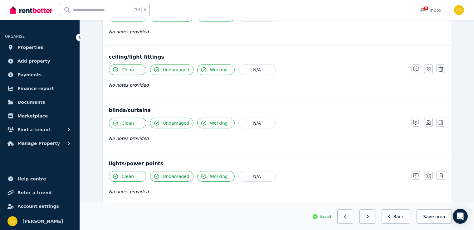
scroll to position [278, 0]
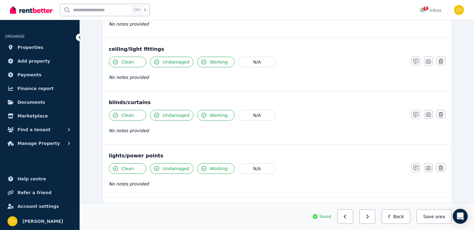
click at [163, 117] on span "Undamaged" at bounding box center [176, 115] width 27 height 6
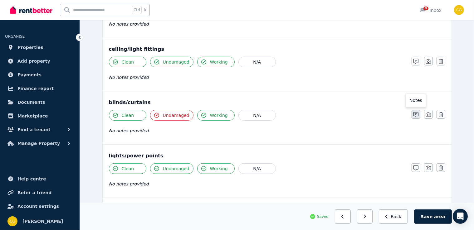
click at [413, 113] on button "button" at bounding box center [416, 114] width 9 height 9
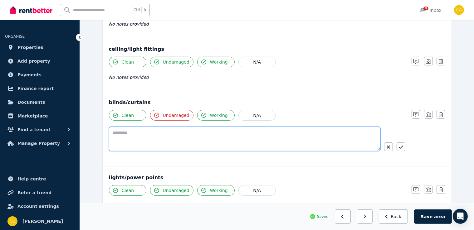
click at [273, 142] on textarea at bounding box center [244, 139] width 271 height 24
type textarea "**********"
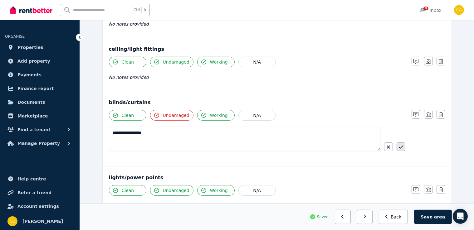
click at [404, 143] on button "button" at bounding box center [401, 147] width 9 height 9
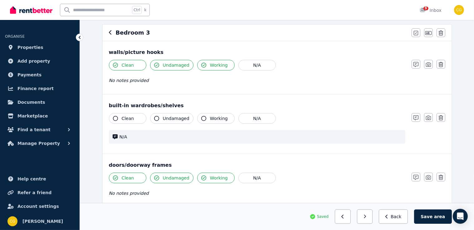
scroll to position [55, 0]
click at [171, 120] on span "Undamaged" at bounding box center [176, 118] width 27 height 6
click at [127, 119] on span "Clean" at bounding box center [128, 118] width 12 height 6
click at [213, 116] on span "Working" at bounding box center [219, 118] width 18 height 6
click at [413, 119] on button "button" at bounding box center [416, 117] width 9 height 9
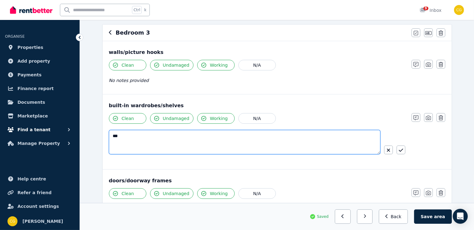
drag, startPoint x: 211, startPoint y: 149, endPoint x: 50, endPoint y: 125, distance: 163.3
click at [50, 125] on div "Open main menu Ctrl k 9 Inbox Open user menu ORGANISE Properties Add property P…" at bounding box center [237, 60] width 474 height 230
type textarea "**********"
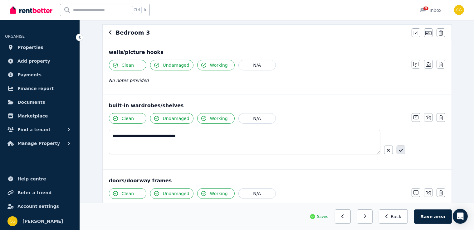
click at [402, 149] on icon "button" at bounding box center [401, 150] width 4 height 5
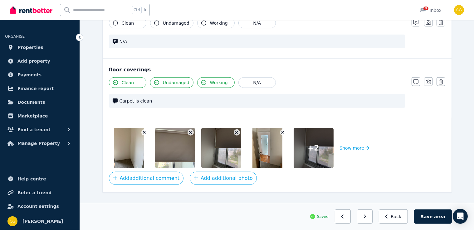
scroll to position [493, 0]
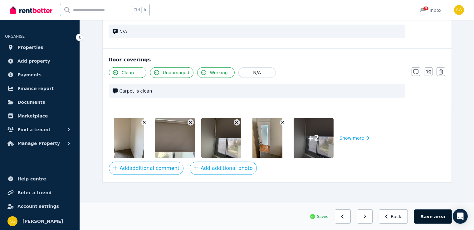
click at [437, 219] on span "area" at bounding box center [439, 217] width 11 height 6
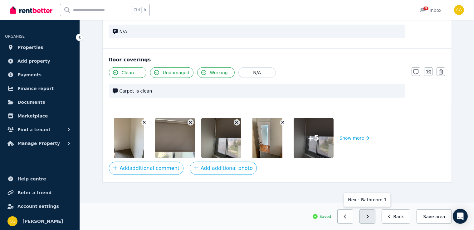
click at [375, 215] on button "button" at bounding box center [367, 217] width 16 height 14
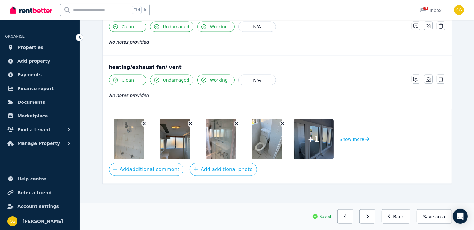
scroll to position [794, 0]
click at [375, 221] on button "button" at bounding box center [367, 217] width 16 height 14
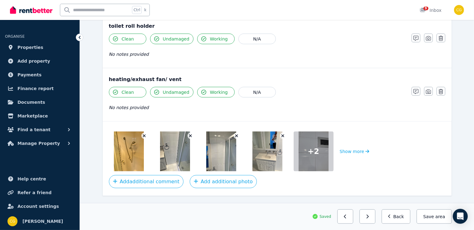
scroll to position [806, 0]
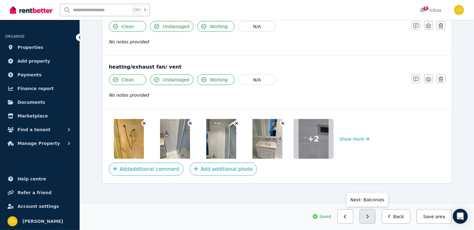
click at [369, 215] on icon "button" at bounding box center [367, 217] width 3 height 4
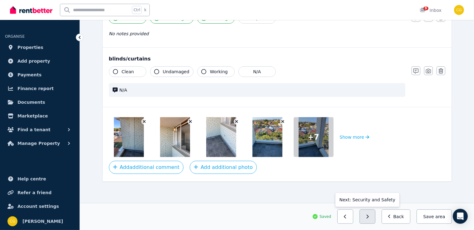
click at [375, 220] on button "button" at bounding box center [367, 217] width 16 height 14
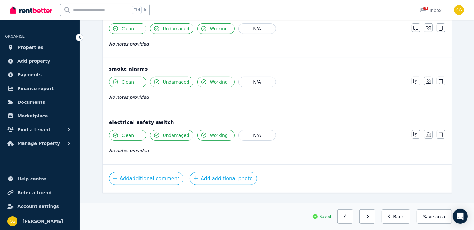
scroll to position [209, 0]
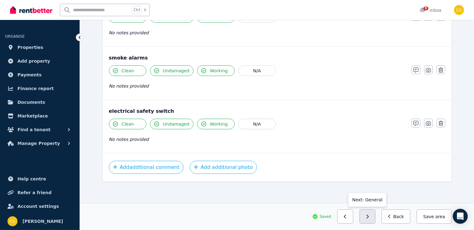
click at [369, 217] on icon "button" at bounding box center [368, 217] width 2 height 4
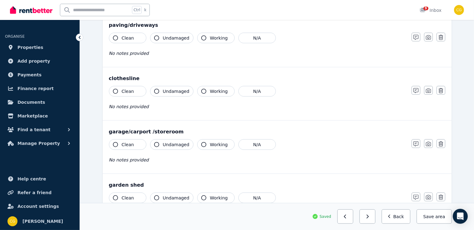
scroll to position [695, 0]
click at [122, 145] on button "Clean" at bounding box center [127, 144] width 37 height 11
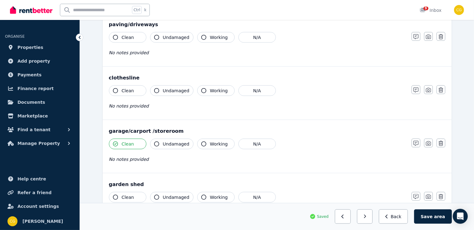
click at [177, 141] on span "Undamaged" at bounding box center [176, 144] width 27 height 6
click at [210, 141] on span "Working" at bounding box center [219, 144] width 18 height 6
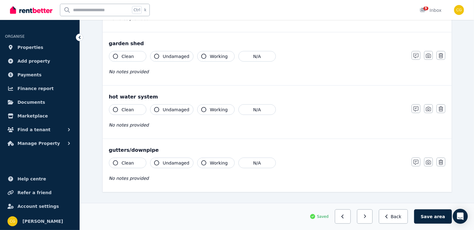
scroll to position [836, 0]
click at [137, 108] on button "Clean" at bounding box center [127, 109] width 37 height 11
click at [181, 106] on span "Undamaged" at bounding box center [176, 109] width 27 height 6
click at [203, 107] on icon "button" at bounding box center [203, 109] width 5 height 5
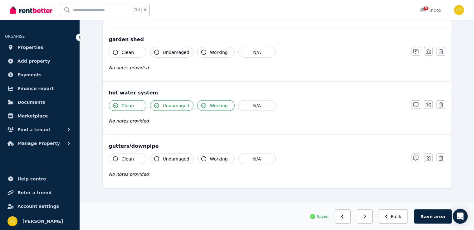
scroll to position [844, 0]
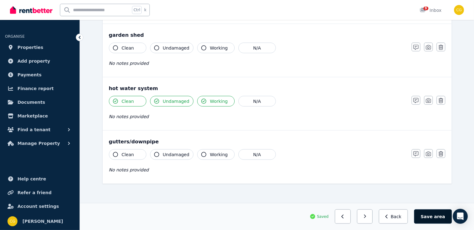
click at [434, 215] on button "Save area" at bounding box center [432, 217] width 37 height 14
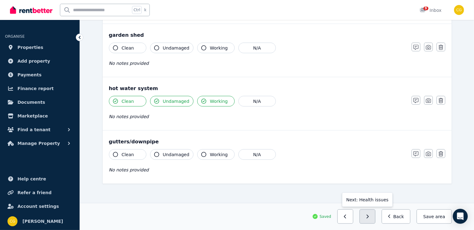
click at [369, 216] on button "button" at bounding box center [367, 217] width 16 height 14
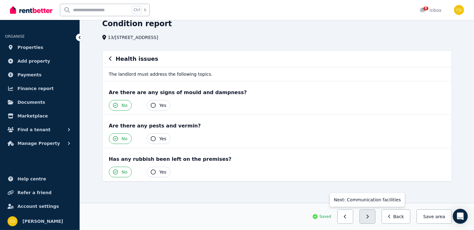
click at [375, 217] on button "button" at bounding box center [367, 217] width 16 height 14
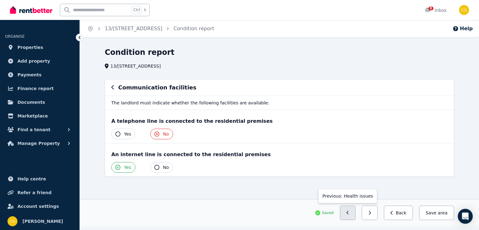
click at [356, 212] on button "button" at bounding box center [348, 213] width 16 height 14
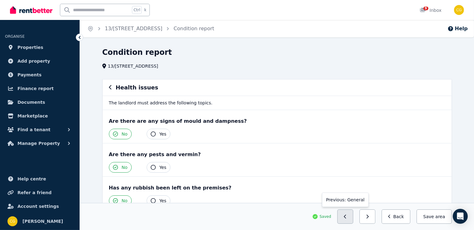
click at [353, 216] on button "button" at bounding box center [345, 217] width 16 height 14
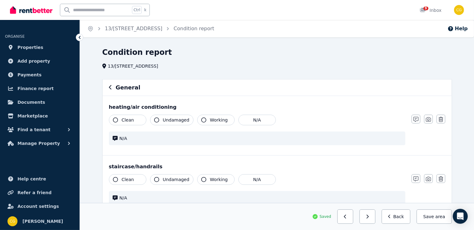
click at [353, 216] on button "button" at bounding box center [345, 217] width 16 height 14
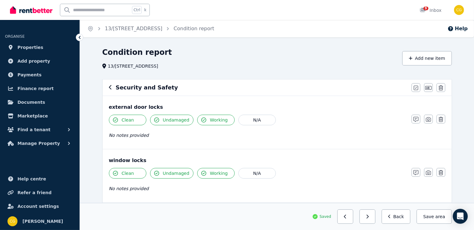
click at [353, 216] on button "button" at bounding box center [345, 217] width 16 height 14
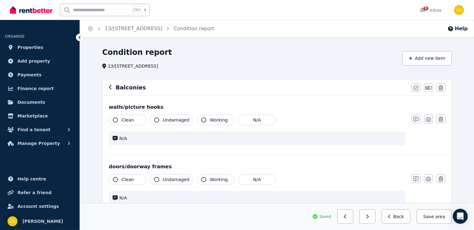
click at [353, 216] on button "button" at bounding box center [345, 217] width 16 height 14
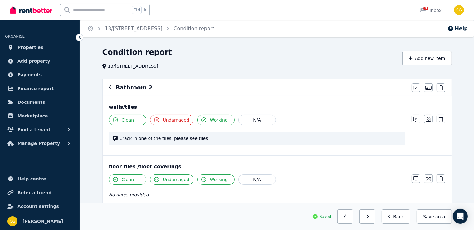
click at [353, 216] on button "button" at bounding box center [345, 217] width 16 height 14
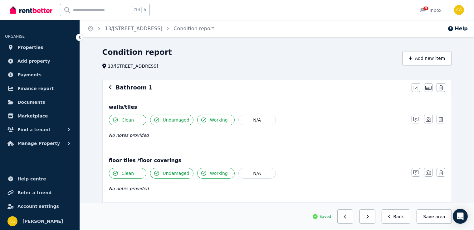
click at [353, 216] on button "button" at bounding box center [345, 217] width 16 height 14
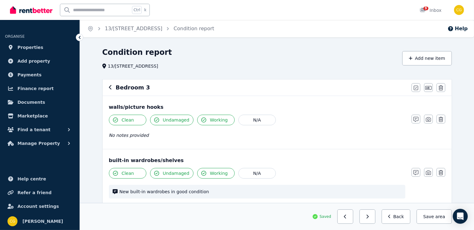
click at [353, 216] on button "button" at bounding box center [345, 217] width 16 height 14
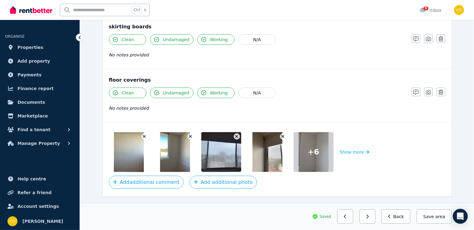
scroll to position [462, 0]
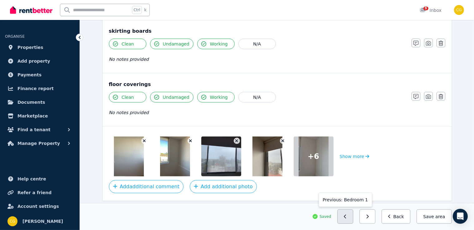
click at [353, 217] on button "button" at bounding box center [345, 217] width 16 height 14
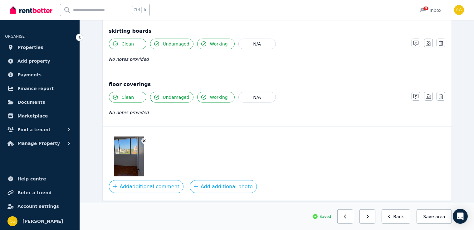
click at [213, 185] on button "Add additional photo" at bounding box center [223, 186] width 67 height 13
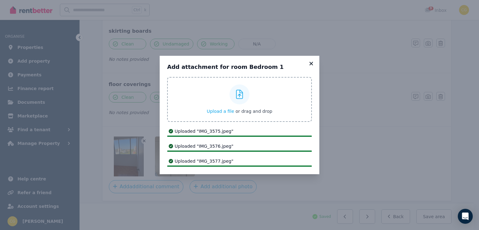
click at [313, 58] on div "Add attachment for room Bedroom 1 Upload a file or drag and drop Uploaded " IMG…" at bounding box center [240, 115] width 160 height 119
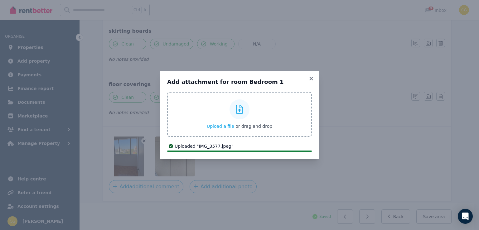
click at [312, 62] on div "Add attachment for room Bedroom 1 Upload a file or drag and drop Uploaded " IMG…" at bounding box center [239, 115] width 479 height 230
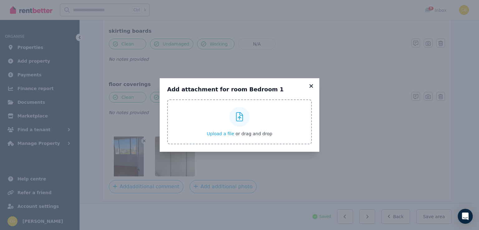
click at [310, 88] on icon at bounding box center [311, 85] width 3 height 3
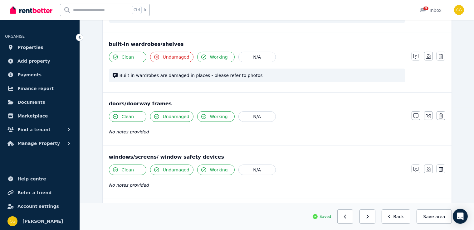
scroll to position [104, 0]
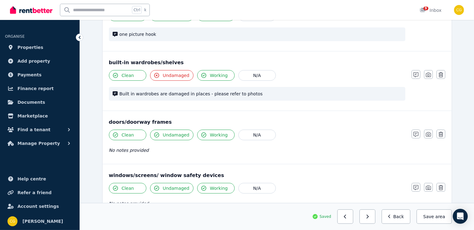
click at [179, 76] on span "Undamaged" at bounding box center [176, 75] width 27 height 6
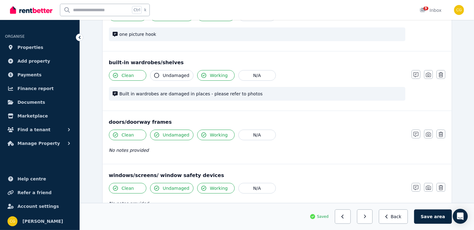
click at [179, 76] on span "Undamaged" at bounding box center [176, 75] width 27 height 6
click at [414, 76] on icon "button" at bounding box center [415, 74] width 5 height 5
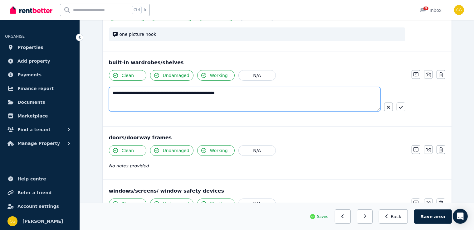
click at [110, 92] on textarea "**********" at bounding box center [244, 99] width 271 height 24
type textarea "**********"
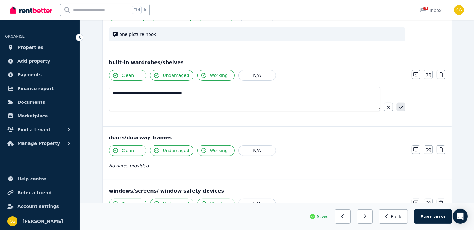
click at [403, 106] on button "button" at bounding box center [401, 107] width 9 height 9
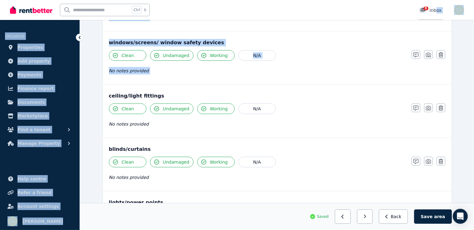
scroll to position [215, 0]
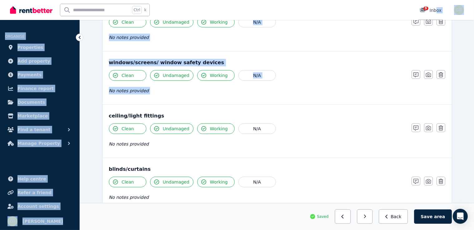
drag, startPoint x: 426, startPoint y: 54, endPoint x: 437, endPoint y: 0, distance: 54.8
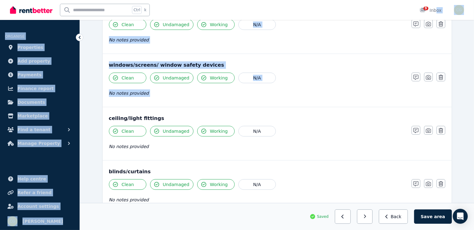
click at [472, 83] on div "Condition report [STREET_ADDRESS] Junction Add new item Bedroom 1 Mark all item…" at bounding box center [277, 166] width 394 height 666
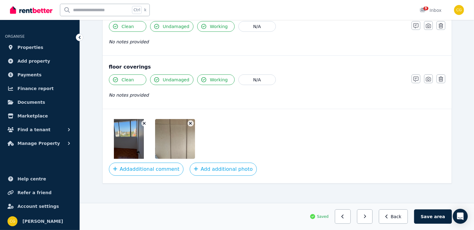
scroll to position [481, 0]
click at [246, 125] on div at bounding box center [277, 138] width 336 height 40
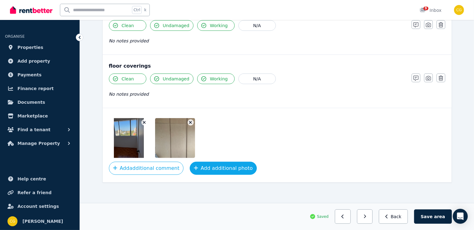
click at [208, 162] on button "Add additional photo" at bounding box center [223, 168] width 67 height 13
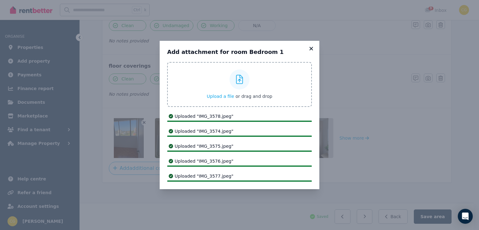
click at [313, 48] on icon at bounding box center [311, 49] width 6 height 6
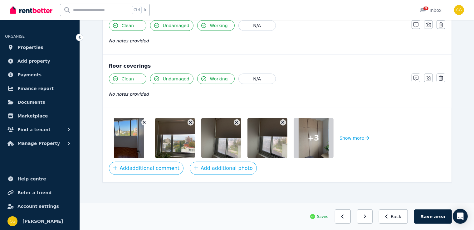
click at [365, 136] on icon "button" at bounding box center [367, 138] width 4 height 4
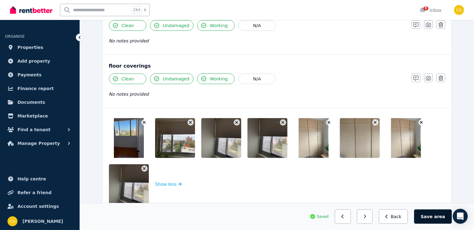
click at [433, 220] on button "Save area" at bounding box center [432, 217] width 37 height 14
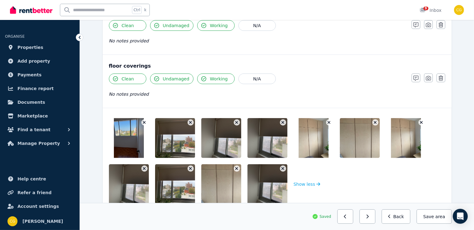
click at [283, 168] on icon "button" at bounding box center [282, 169] width 3 height 3
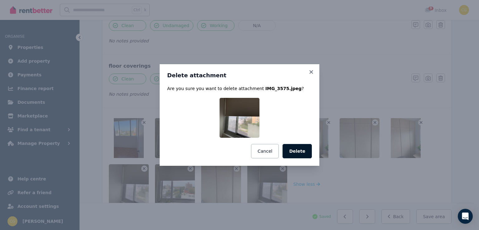
click at [296, 155] on button "Delete" at bounding box center [297, 151] width 29 height 14
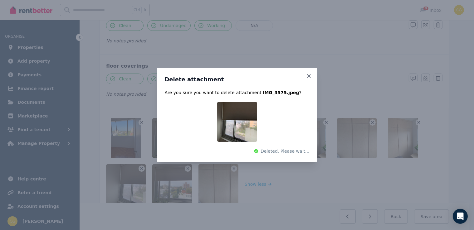
click at [237, 167] on div "Delete attachment Are you sure you want to delete attachment IMG_3575.jpeg ? De…" at bounding box center [237, 115] width 474 height 230
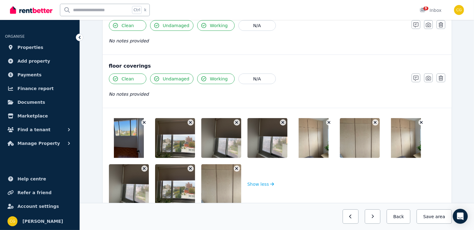
click at [236, 167] on icon "button" at bounding box center [236, 169] width 3 height 4
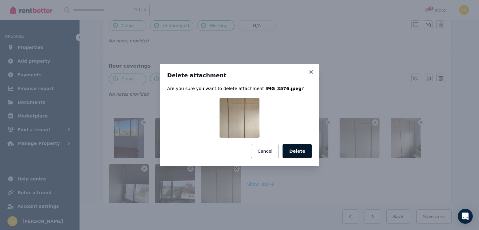
click at [291, 156] on button "Delete" at bounding box center [297, 151] width 29 height 14
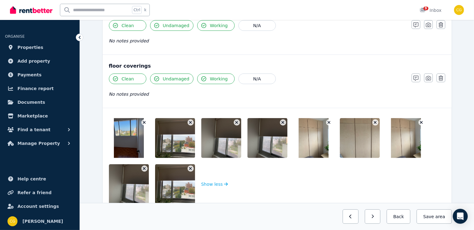
click at [146, 168] on button "button" at bounding box center [144, 169] width 6 height 6
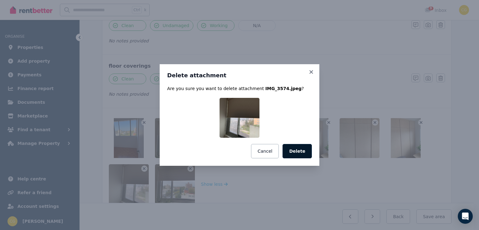
click at [310, 151] on button "Delete" at bounding box center [297, 151] width 29 height 14
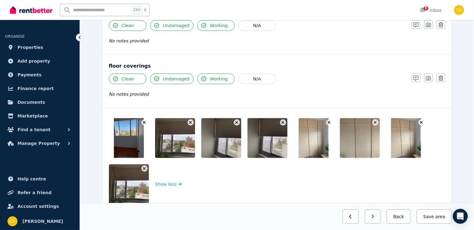
click at [144, 168] on icon "button" at bounding box center [144, 169] width 3 height 3
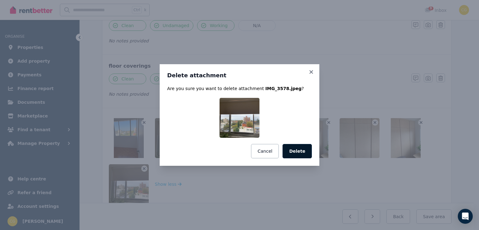
click at [294, 151] on button "Delete" at bounding box center [297, 151] width 29 height 14
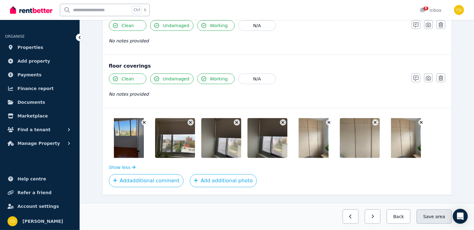
click at [427, 215] on button "Save area" at bounding box center [434, 217] width 35 height 14
click at [375, 214] on button "button" at bounding box center [367, 217] width 16 height 14
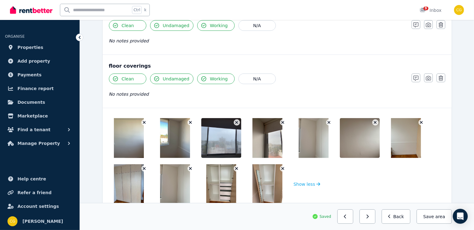
click at [375, 214] on button "button" at bounding box center [367, 217] width 16 height 14
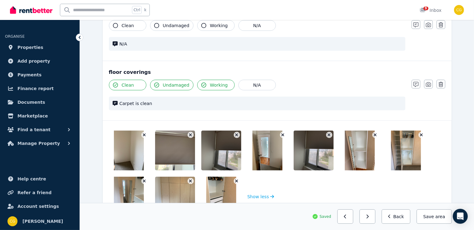
scroll to position [493, 0]
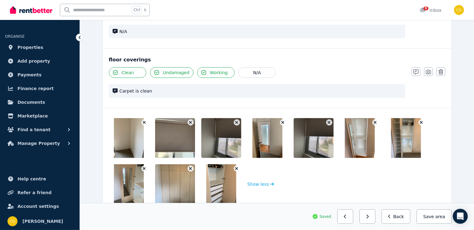
click at [375, 214] on button "button" at bounding box center [367, 217] width 16 height 14
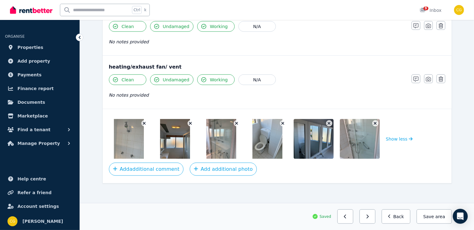
click at [375, 214] on button "button" at bounding box center [367, 217] width 16 height 14
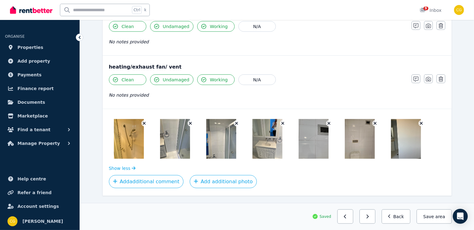
click at [375, 214] on button "button" at bounding box center [367, 217] width 16 height 14
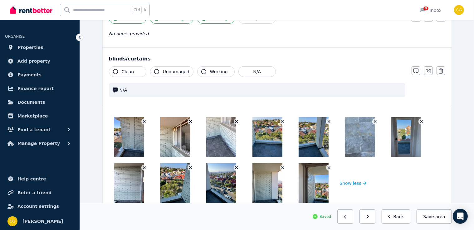
click at [375, 214] on button "button" at bounding box center [367, 217] width 16 height 14
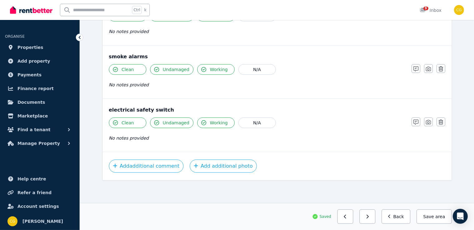
scroll to position [209, 0]
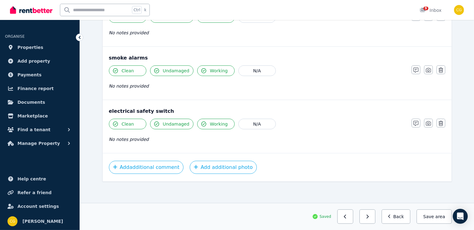
click at [375, 214] on button "button" at bounding box center [367, 217] width 16 height 14
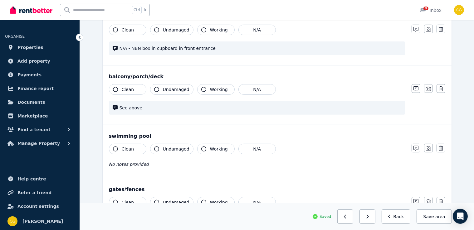
click at [375, 214] on button "button" at bounding box center [367, 217] width 16 height 14
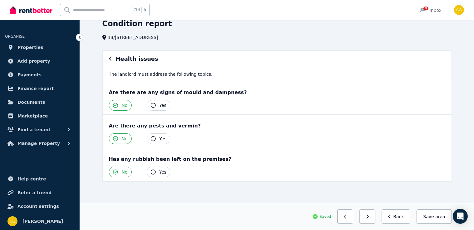
click at [375, 214] on button "button" at bounding box center [367, 217] width 16 height 14
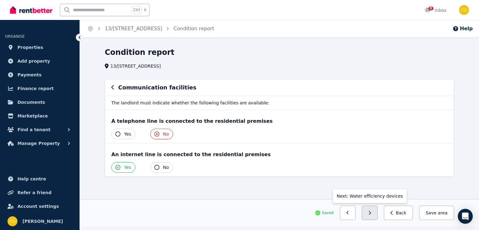
click at [371, 213] on icon "button" at bounding box center [370, 213] width 3 height 4
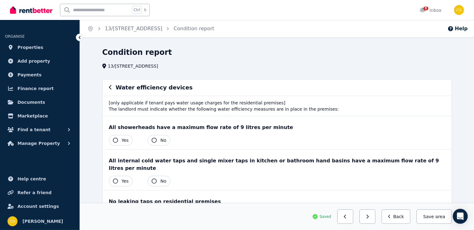
click at [375, 213] on button "button" at bounding box center [367, 217] width 16 height 14
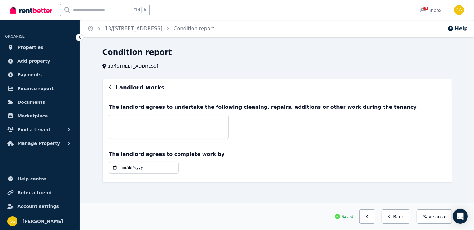
click at [375, 213] on button "button" at bounding box center [367, 217] width 16 height 14
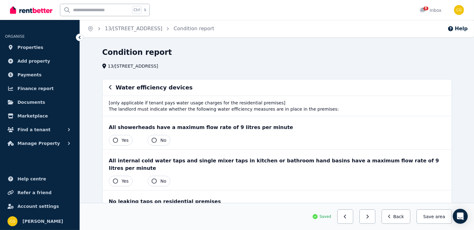
click at [375, 213] on button "button" at bounding box center [367, 217] width 16 height 14
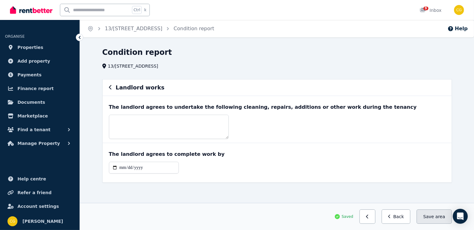
click at [433, 218] on button "Save area" at bounding box center [434, 217] width 35 height 14
click at [398, 218] on button "Back" at bounding box center [396, 217] width 29 height 14
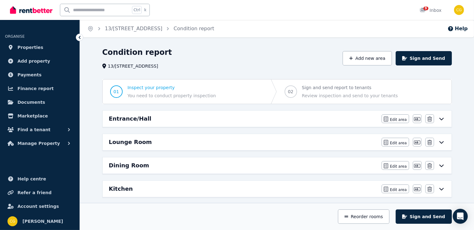
click at [340, 81] on span "02 Sign and send report to tenants Review inspection and send to your tenants" at bounding box center [341, 92] width 128 height 24
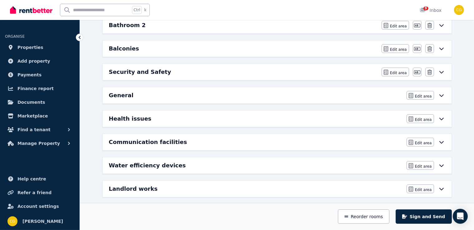
scroll to position [281, 0]
click at [423, 219] on button "Sign and Send" at bounding box center [424, 217] width 56 height 14
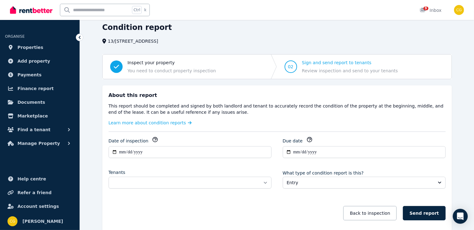
scroll to position [56, 0]
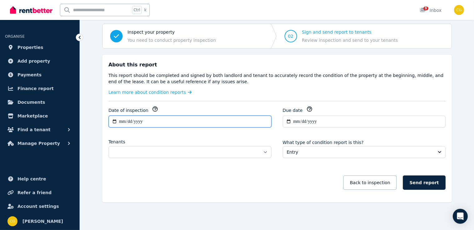
click at [123, 121] on input "**********" at bounding box center [190, 122] width 163 height 12
click at [122, 120] on input "**********" at bounding box center [190, 122] width 163 height 12
type input "**********"
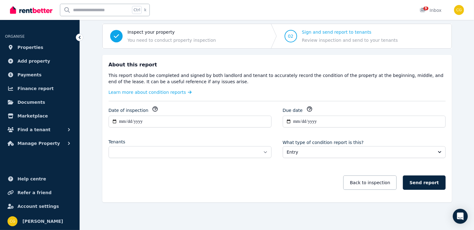
click at [203, 192] on div "Back to inspection Send report" at bounding box center [277, 182] width 337 height 27
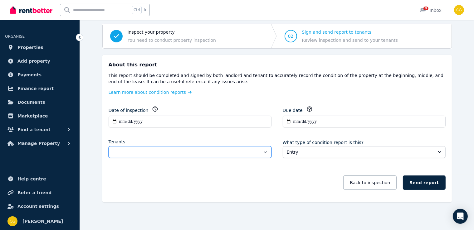
click at [223, 149] on select "**********" at bounding box center [190, 152] width 163 height 12
select select "**********"
click at [109, 146] on select "**********" at bounding box center [190, 152] width 163 height 12
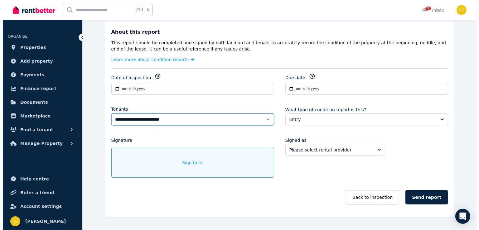
scroll to position [89, 0]
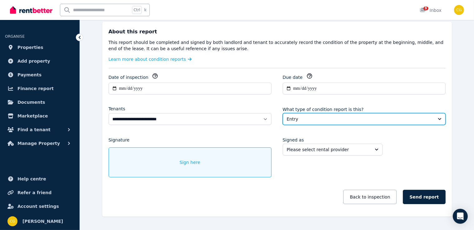
click at [320, 116] on span "Entry" at bounding box center [360, 119] width 146 height 6
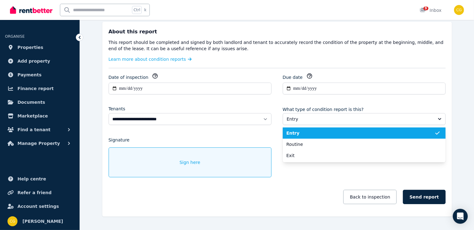
click at [259, 143] on div "Signature Sign here" at bounding box center [190, 156] width 163 height 41
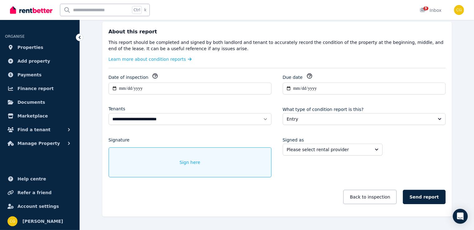
click at [175, 158] on div "Sign here" at bounding box center [190, 163] width 163 height 30
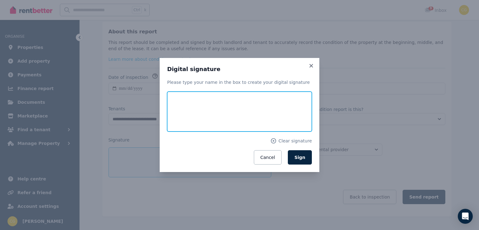
click at [181, 95] on input "text" at bounding box center [239, 112] width 145 height 40
click at [181, 94] on input "text" at bounding box center [239, 112] width 145 height 40
type input "**********"
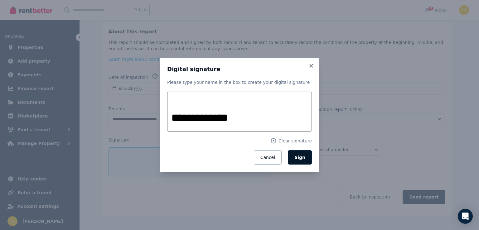
click at [307, 160] on button "Sign" at bounding box center [300, 157] width 24 height 14
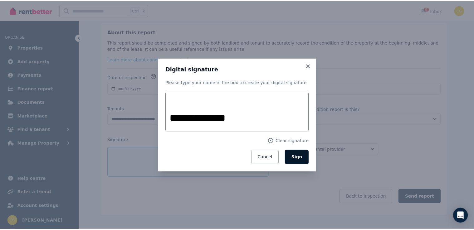
scroll to position [83, 0]
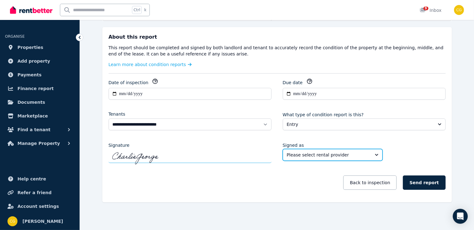
click at [321, 158] on button "Please select rental provider" at bounding box center [333, 155] width 100 height 12
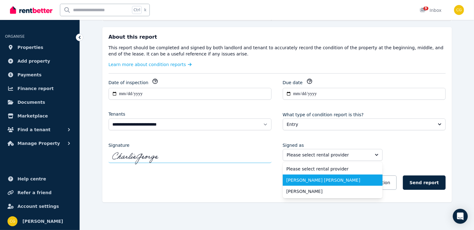
click at [314, 177] on span "[PERSON_NAME] [PERSON_NAME]" at bounding box center [328, 180] width 85 height 6
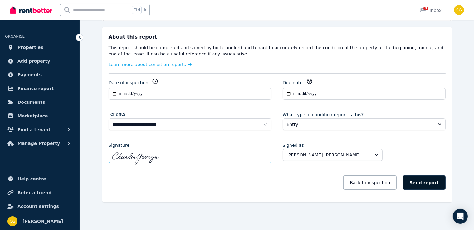
click at [423, 179] on button "Send report" at bounding box center [424, 183] width 42 height 14
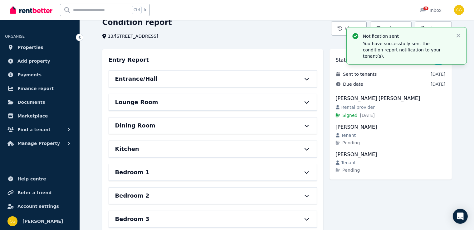
scroll to position [0, 0]
